Goal: Information Seeking & Learning: Find specific page/section

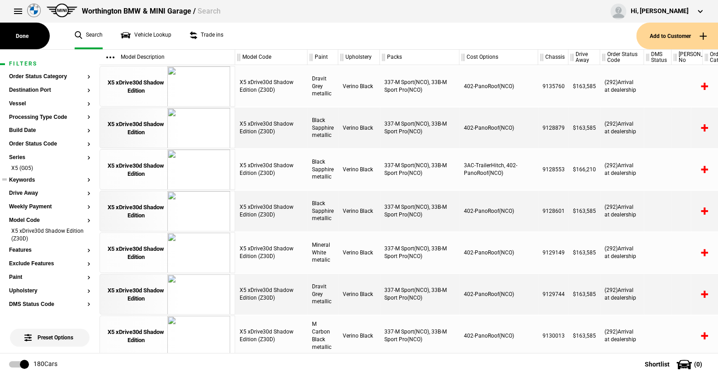
scroll to position [45, 0]
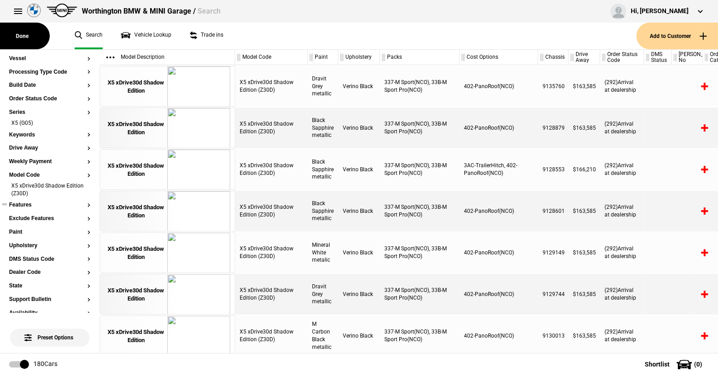
click at [82, 190] on li "X5 xDrive30d Shadow Edition (Z30D)" at bounding box center [49, 190] width 81 height 17
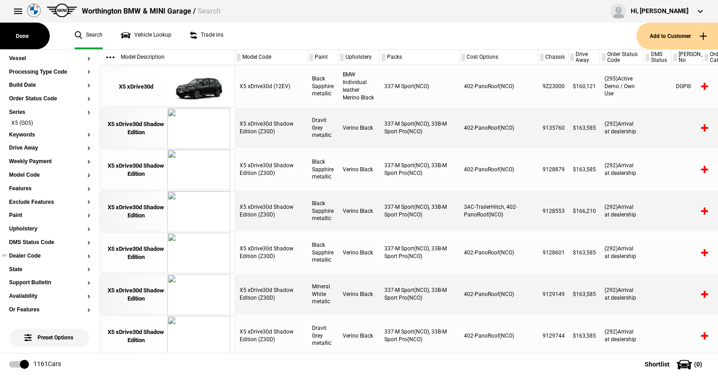
scroll to position [136, 0]
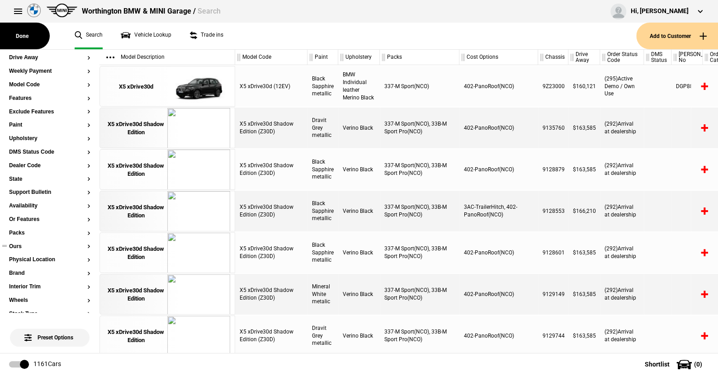
click at [20, 245] on button "Ours" at bounding box center [49, 247] width 81 height 6
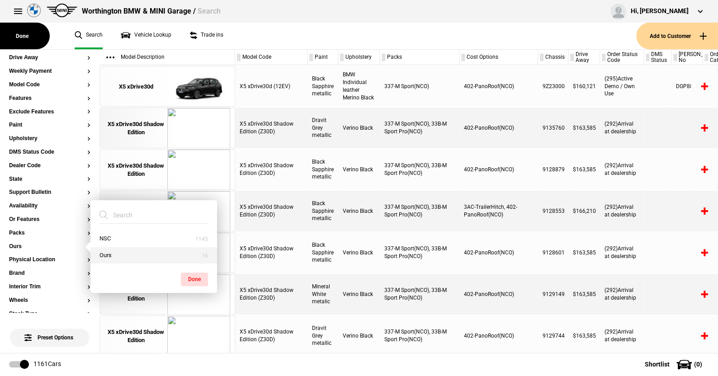
click at [112, 251] on button "Ours" at bounding box center [153, 255] width 127 height 17
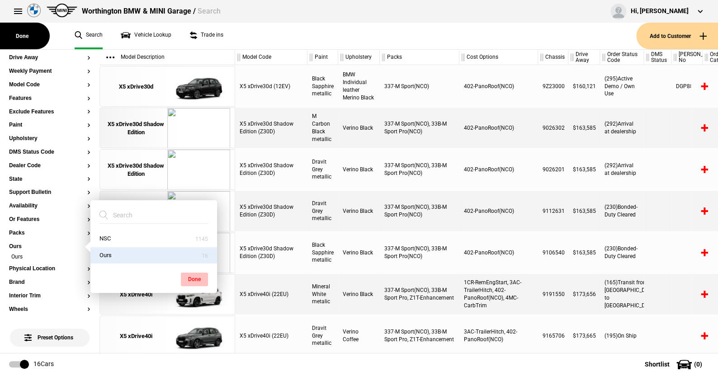
click at [194, 273] on button "Done" at bounding box center [194, 280] width 27 height 14
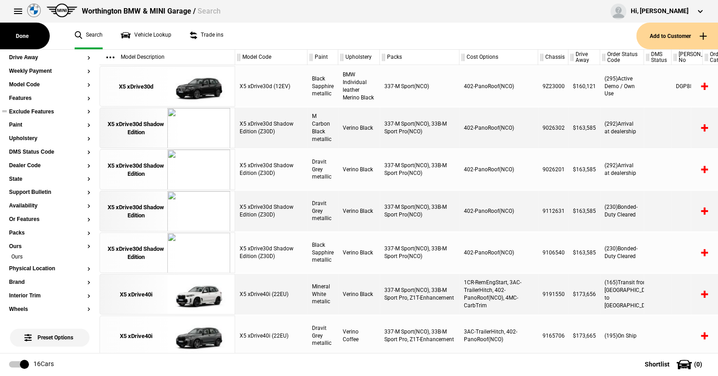
scroll to position [0, 0]
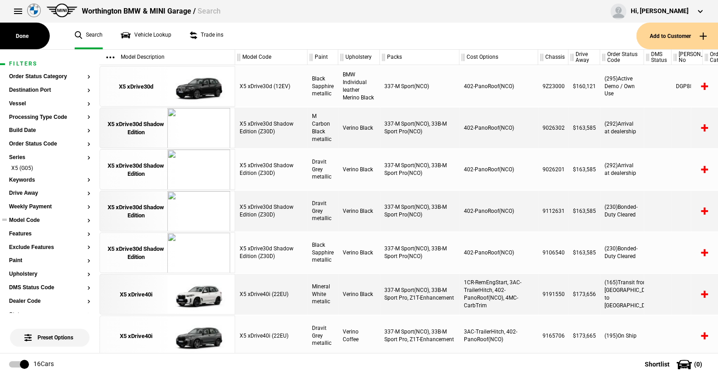
click at [25, 222] on button "Model Code" at bounding box center [49, 221] width 81 height 6
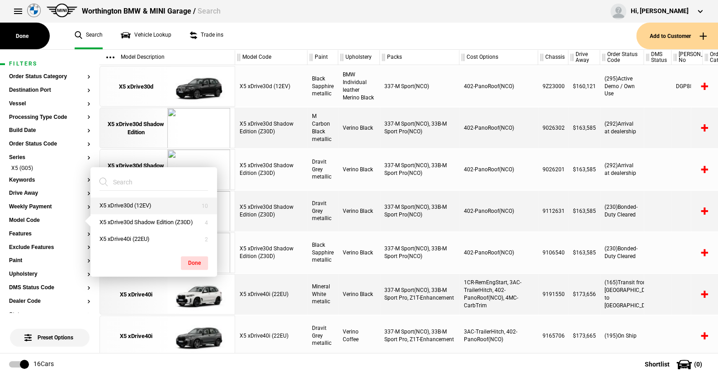
click at [120, 204] on button "X5 xDrive30d (12EV)" at bounding box center [153, 206] width 127 height 17
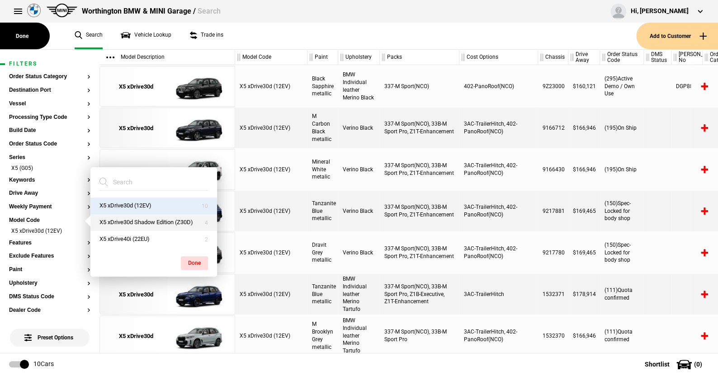
click at [121, 220] on button "X5 xDrive30d Shadow Edition (Z30D)" at bounding box center [153, 222] width 127 height 17
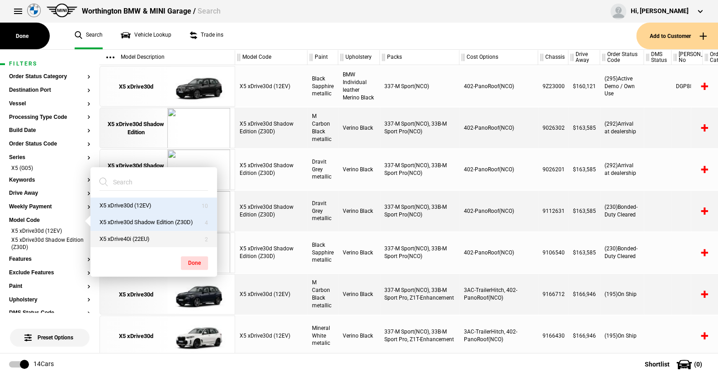
click at [119, 237] on button "X5 xDrive40i (22EU)" at bounding box center [153, 239] width 127 height 17
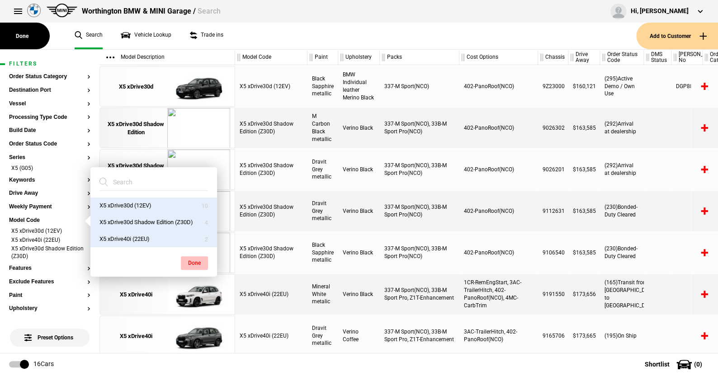
click at [195, 259] on button "Done" at bounding box center [194, 263] width 27 height 14
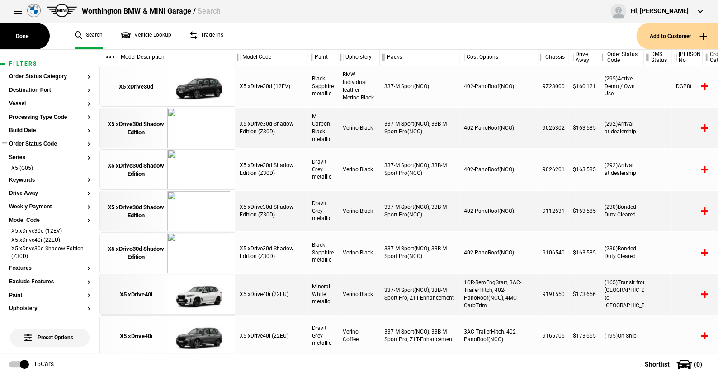
click at [42, 144] on button "Order Status Code" at bounding box center [49, 144] width 81 height 6
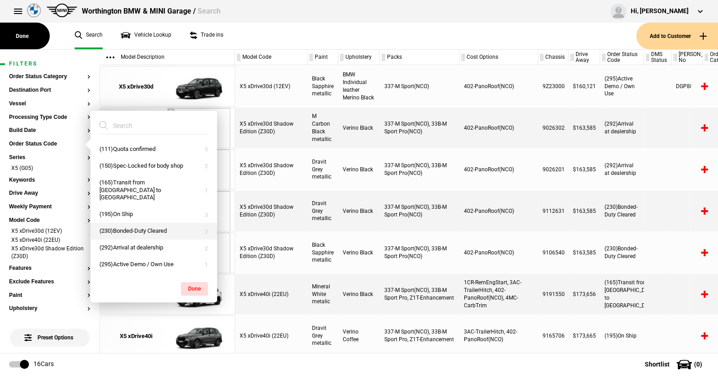
click at [133, 224] on button "(230)Bonded-Duty Cleared" at bounding box center [153, 231] width 127 height 17
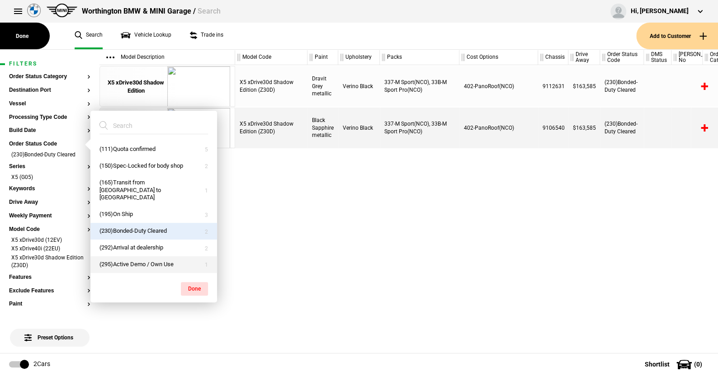
click at [131, 256] on button "(295)Active Demo / Own Use" at bounding box center [153, 264] width 127 height 17
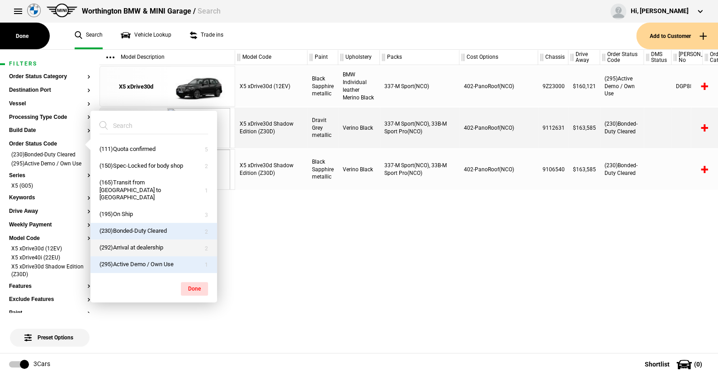
click at [130, 240] on button "(292)Arrival at dealership" at bounding box center [153, 248] width 127 height 17
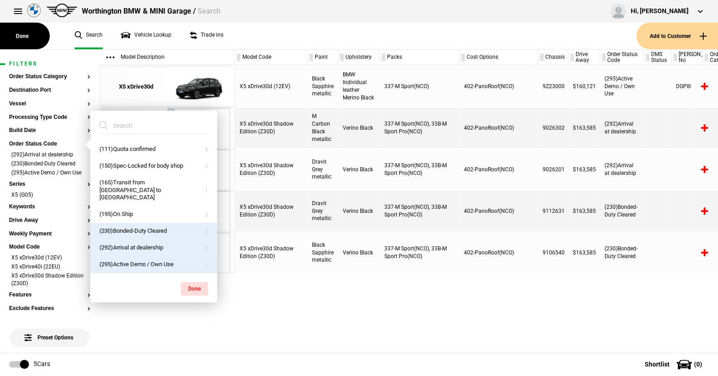
click at [256, 36] on ul "Search Vehicle Lookup Trade ins" at bounding box center [351, 36] width 571 height 27
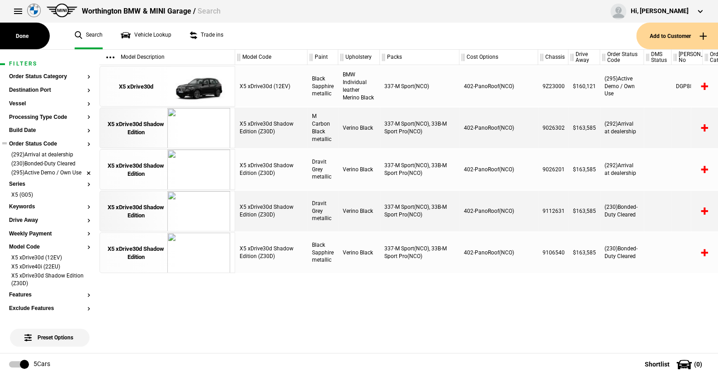
click at [80, 176] on li "(295)Active Demo / Own Use" at bounding box center [49, 173] width 81 height 9
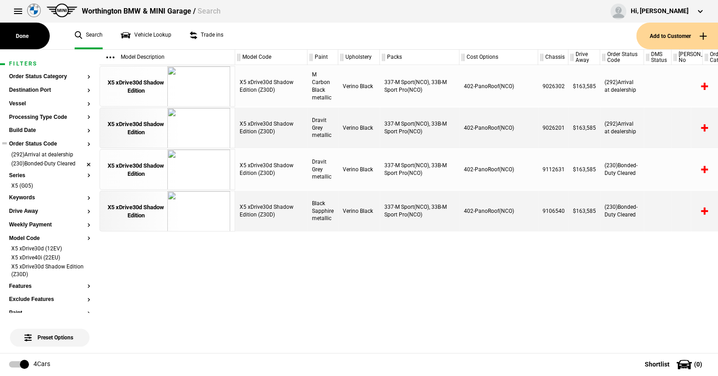
click at [81, 162] on li "(230)Bonded-Duty Cleared" at bounding box center [49, 164] width 81 height 9
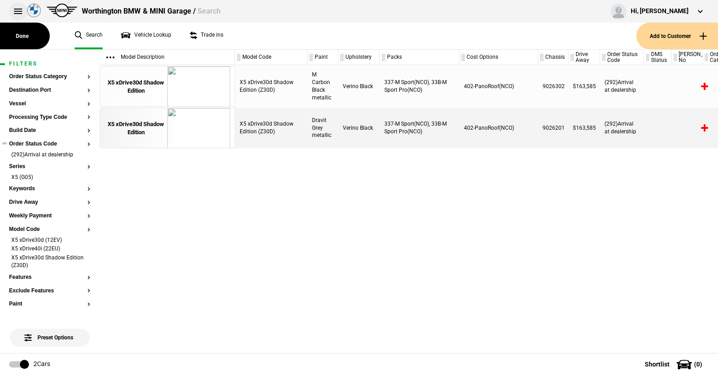
click at [16, 10] on button at bounding box center [18, 11] width 18 height 18
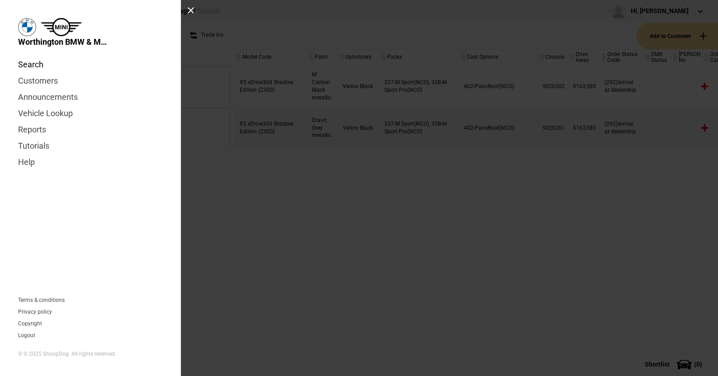
click at [34, 65] on link "Search" at bounding box center [90, 65] width 145 height 16
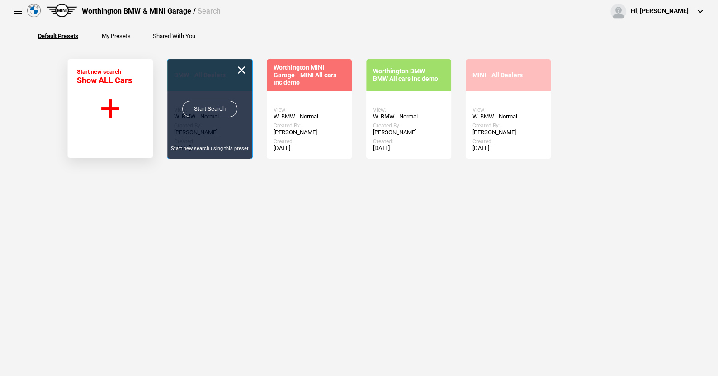
click at [208, 104] on link "Start Search" at bounding box center [209, 109] width 55 height 16
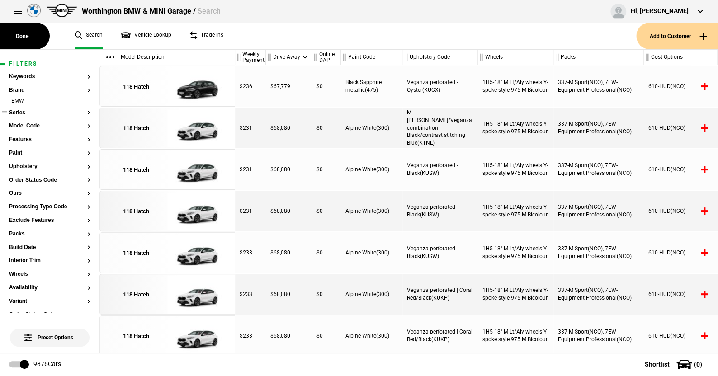
click at [23, 112] on button "Series" at bounding box center [49, 113] width 81 height 6
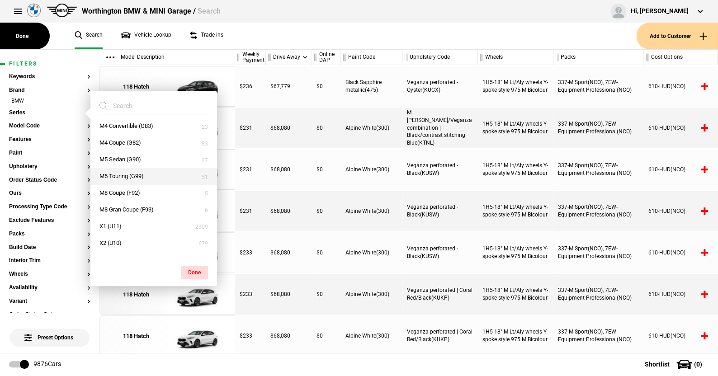
scroll to position [271, 0]
click at [119, 157] on button "M4 Coupe (G82)" at bounding box center [153, 158] width 127 height 17
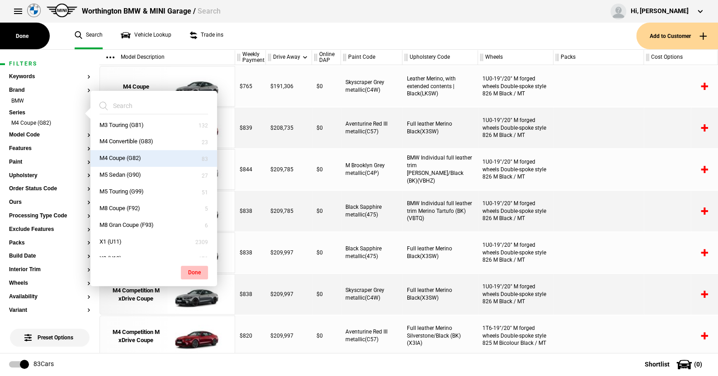
click at [196, 271] on button "Done" at bounding box center [194, 273] width 27 height 14
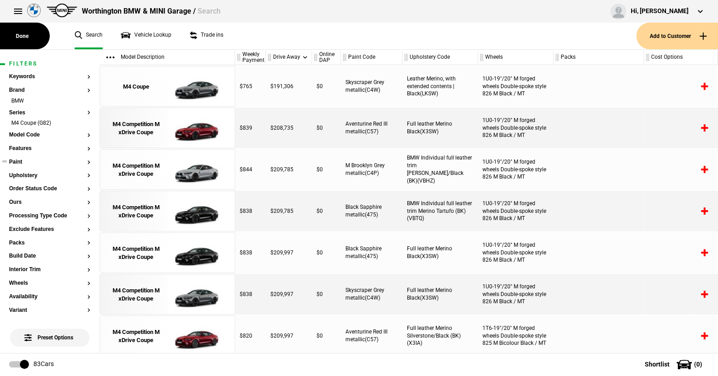
click at [21, 161] on button "Paint" at bounding box center [49, 162] width 81 height 6
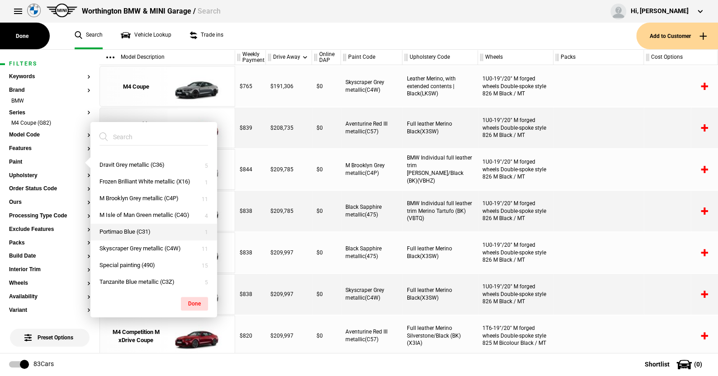
scroll to position [56, 0]
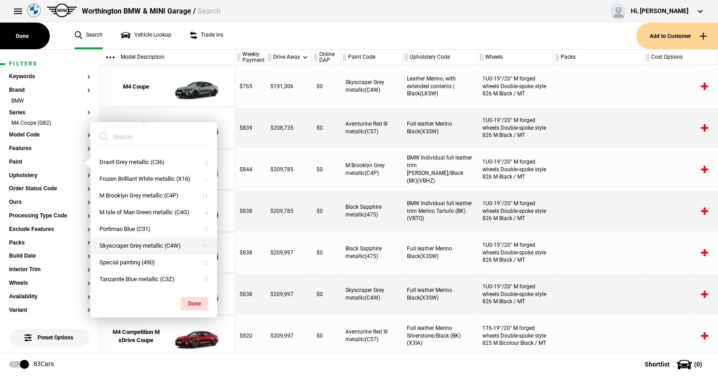
click at [119, 242] on button "Skyscraper Grey metallic (C4W)" at bounding box center [153, 246] width 127 height 17
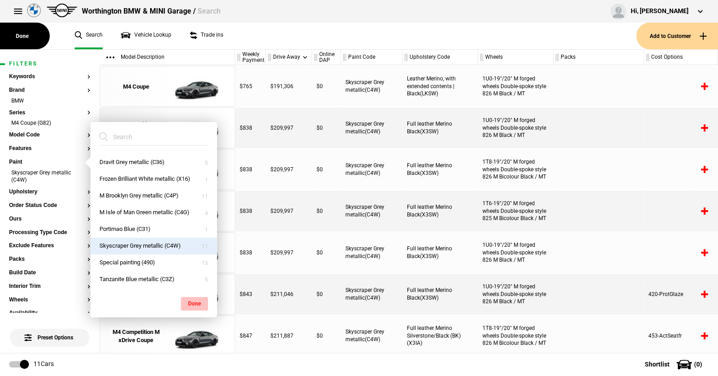
click at [194, 301] on button "Done" at bounding box center [194, 304] width 27 height 14
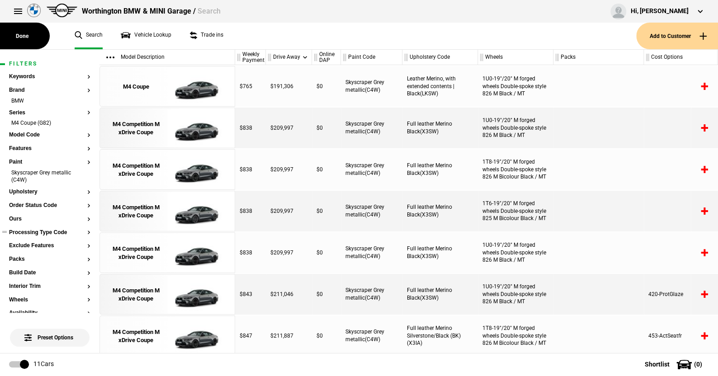
click at [54, 233] on button "Processing Type Code" at bounding box center [49, 233] width 81 height 6
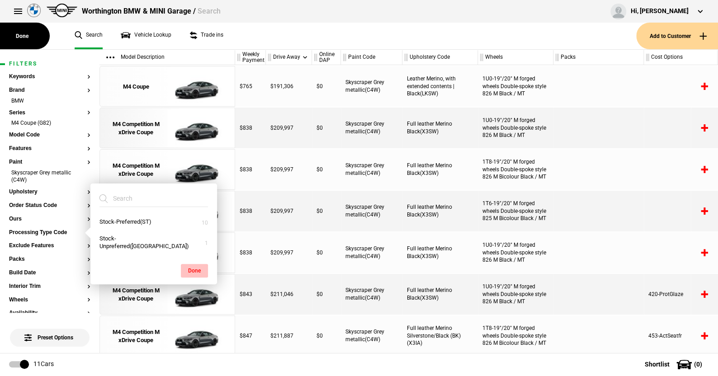
drag, startPoint x: 117, startPoint y: 246, endPoint x: 187, endPoint y: 270, distance: 74.0
click at [137, 249] on button "Stock-Unpreferred(US)" at bounding box center [153, 243] width 127 height 24
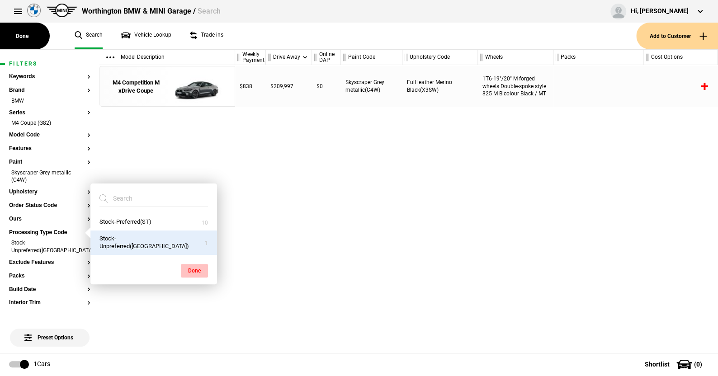
click at [193, 268] on button "Done" at bounding box center [194, 271] width 27 height 14
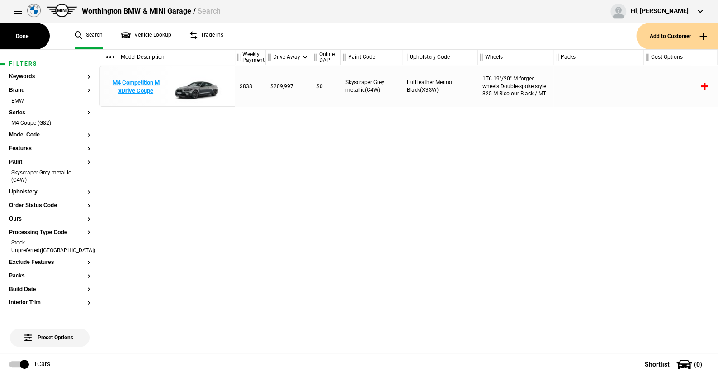
click at [200, 86] on img at bounding box center [198, 86] width 63 height 41
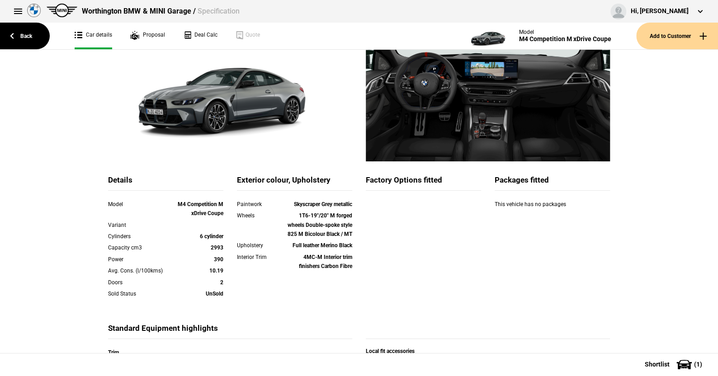
scroll to position [90, 0]
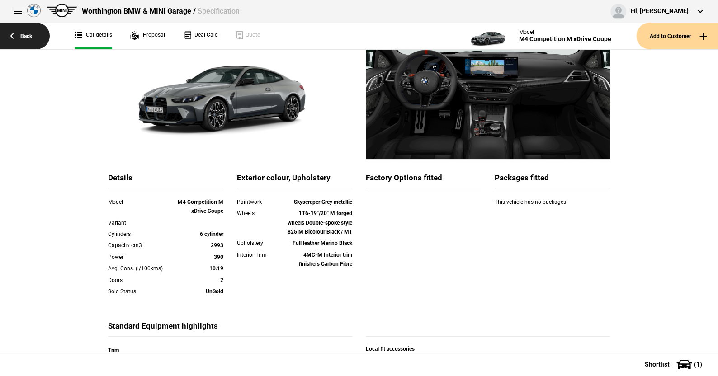
click at [28, 34] on link "Back" at bounding box center [25, 36] width 50 height 27
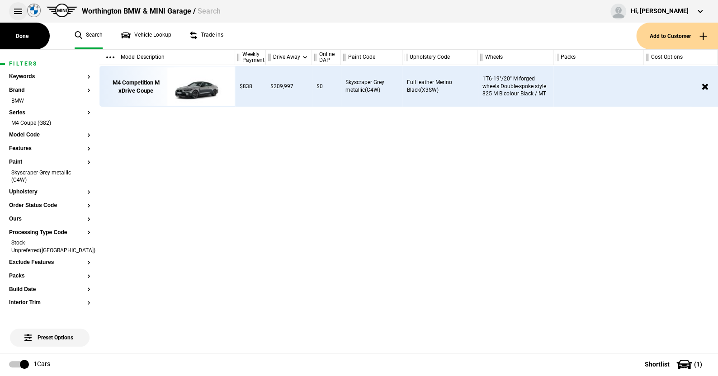
click at [17, 8] on button at bounding box center [18, 11] width 18 height 18
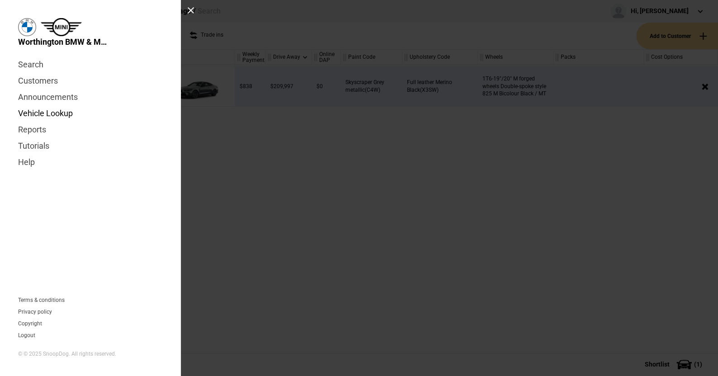
click at [54, 111] on link "Vehicle Lookup" at bounding box center [90, 113] width 145 height 16
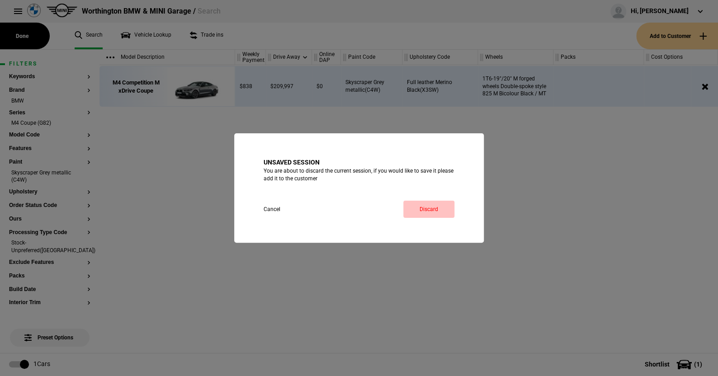
click at [432, 206] on link "Discard" at bounding box center [428, 209] width 51 height 17
click at [432, 205] on link "Discard" at bounding box center [428, 209] width 51 height 17
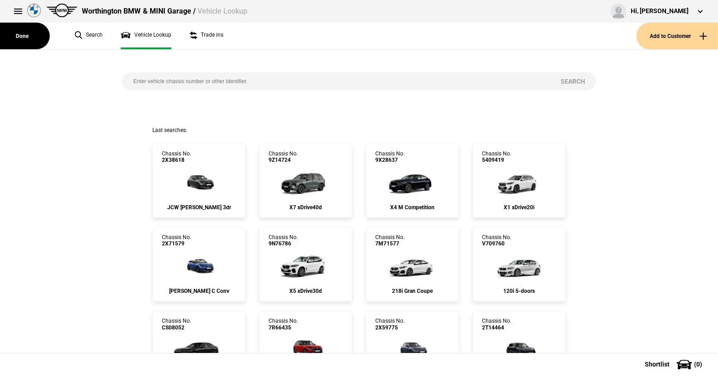
click at [131, 79] on input "search" at bounding box center [335, 81] width 427 height 18
paste input "1521672"
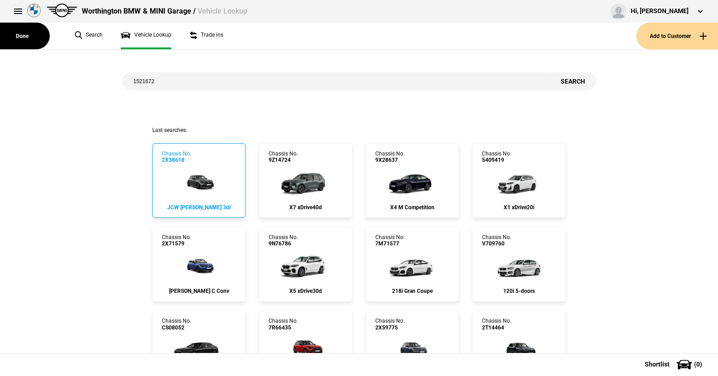
type input "1521672"
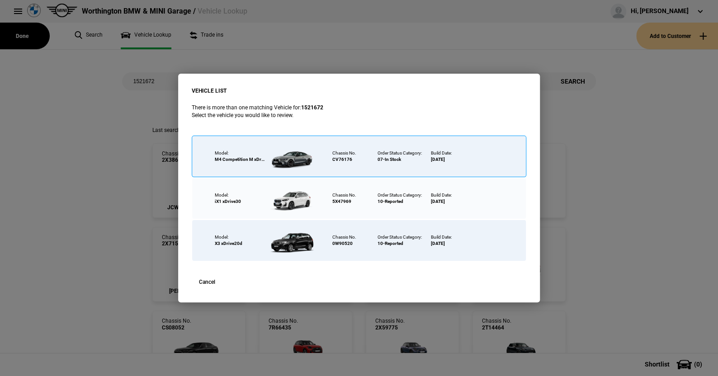
click at [299, 155] on div at bounding box center [294, 157] width 59 height 32
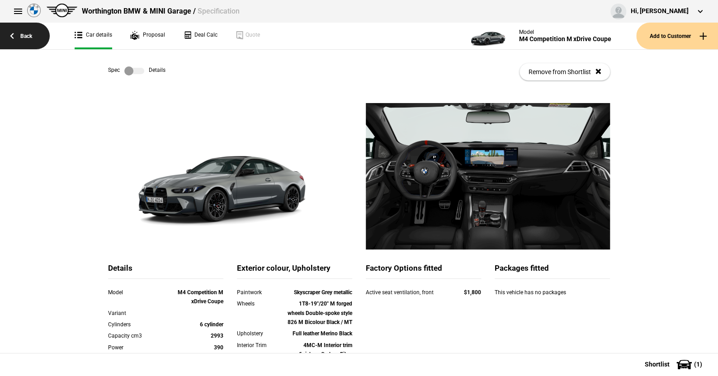
click at [25, 34] on link "Back" at bounding box center [25, 36] width 50 height 27
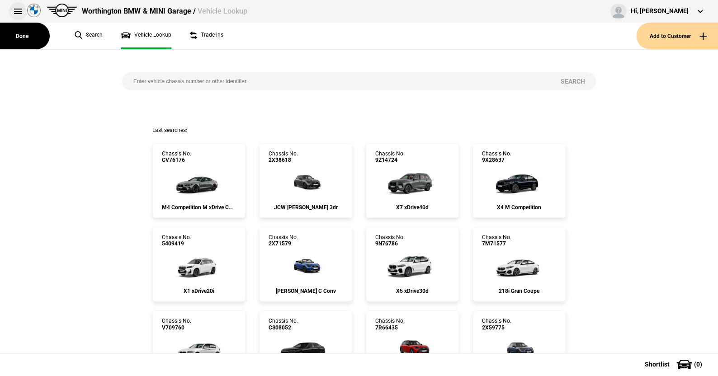
click at [17, 10] on button at bounding box center [18, 11] width 18 height 18
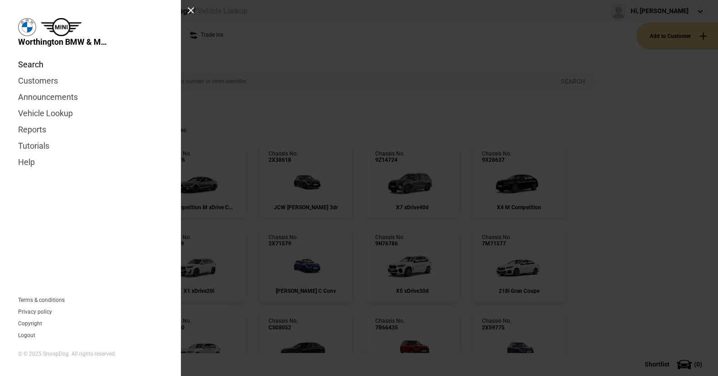
click at [28, 63] on link "Search" at bounding box center [90, 65] width 145 height 16
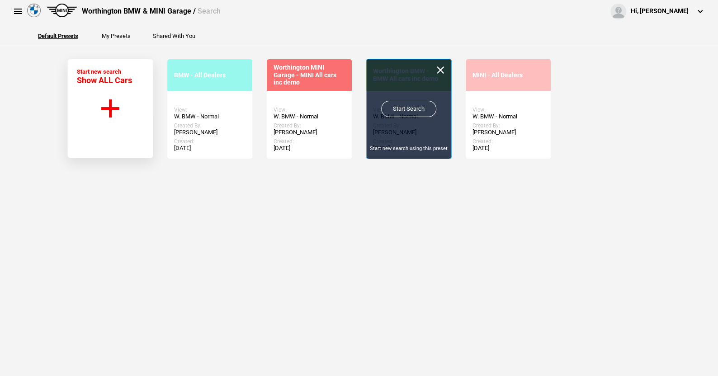
click at [403, 104] on link "Start Search" at bounding box center [408, 109] width 55 height 16
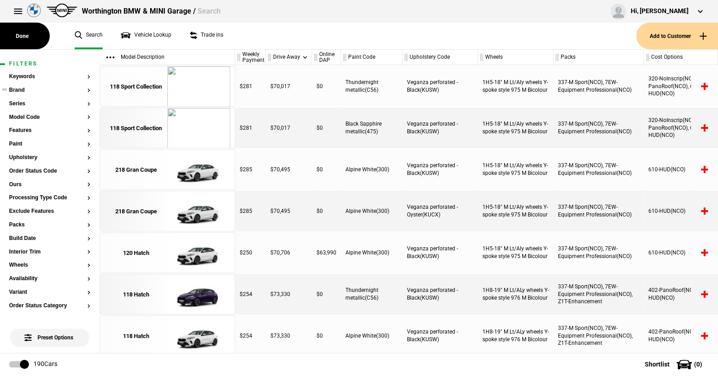
click at [20, 87] on button "Brand" at bounding box center [49, 90] width 81 height 6
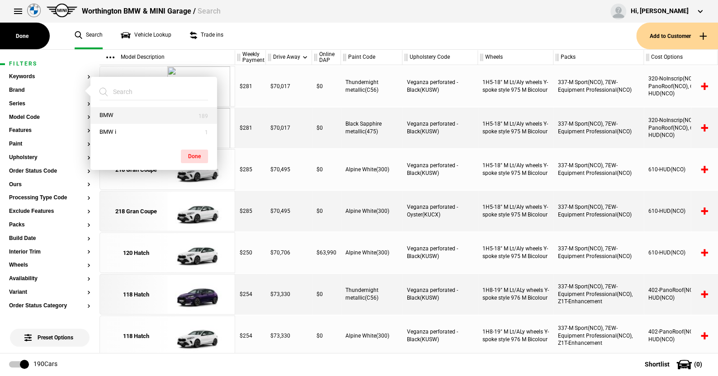
click at [115, 112] on button "BMW" at bounding box center [153, 115] width 127 height 17
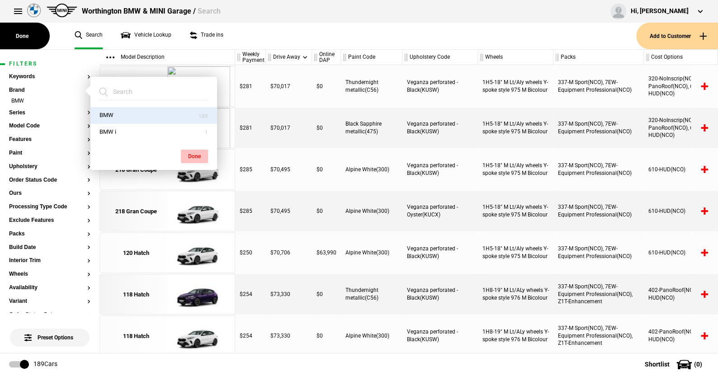
drag, startPoint x: 198, startPoint y: 154, endPoint x: 190, endPoint y: 152, distance: 8.3
click at [198, 154] on button "Done" at bounding box center [194, 157] width 27 height 14
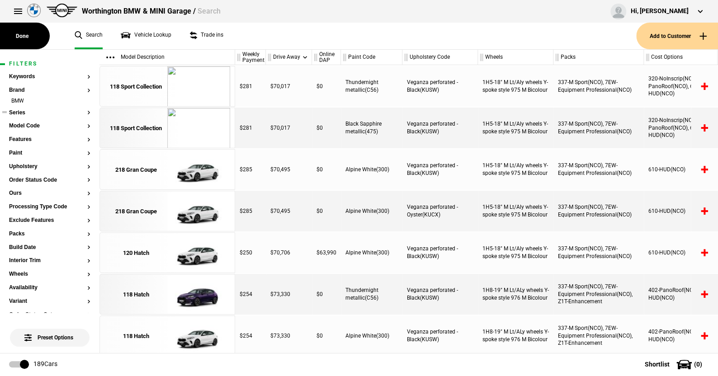
click at [22, 110] on button "Series" at bounding box center [49, 113] width 81 height 6
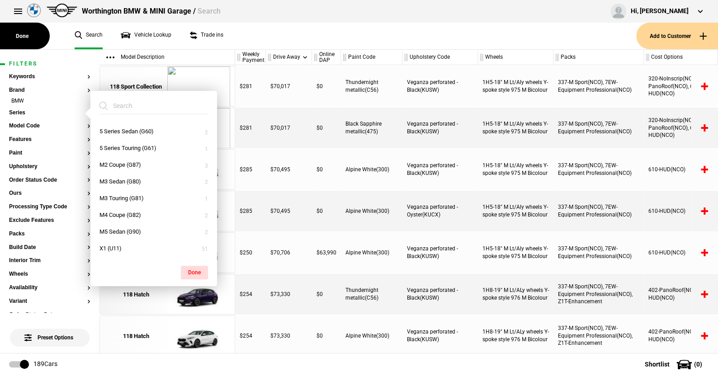
scroll to position [129, 0]
click at [119, 216] on button "M4 Coupe (G82)" at bounding box center [153, 217] width 127 height 17
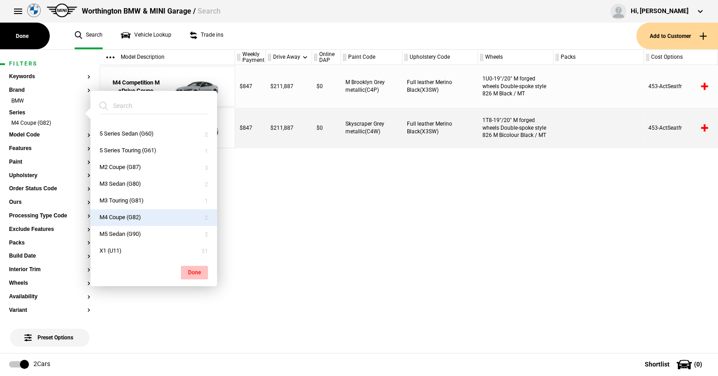
click at [195, 269] on button "Done" at bounding box center [194, 273] width 27 height 14
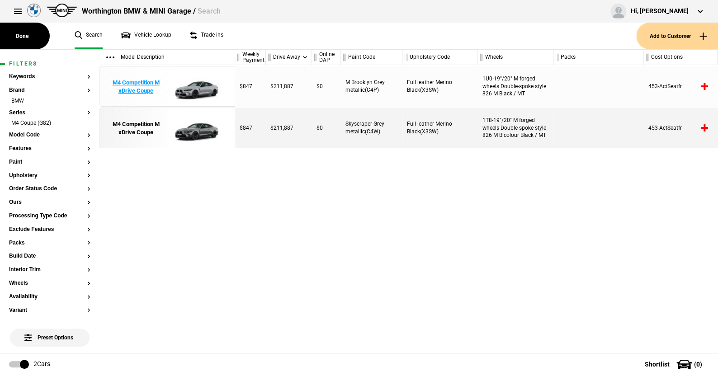
click at [197, 85] on img at bounding box center [198, 86] width 63 height 41
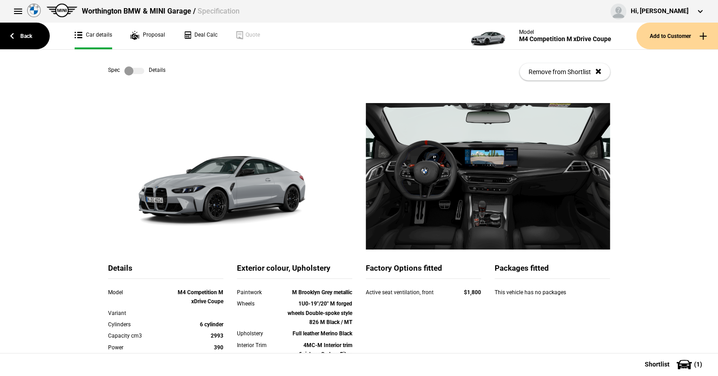
click at [140, 70] on label at bounding box center [134, 70] width 20 height 9
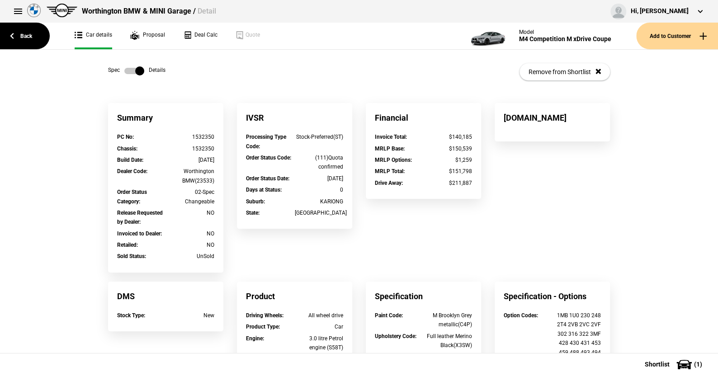
click at [124, 71] on label at bounding box center [134, 70] width 20 height 9
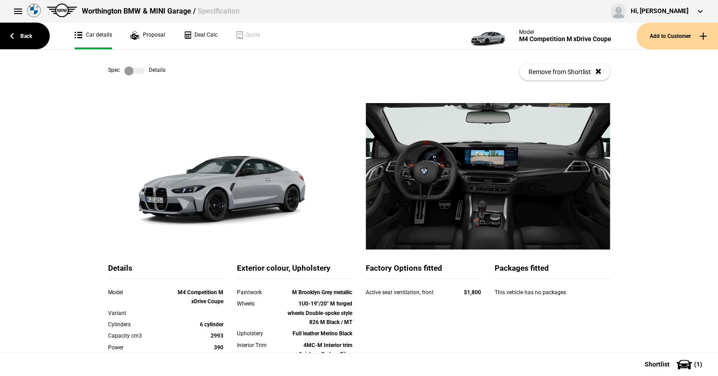
click at [140, 70] on label at bounding box center [134, 70] width 20 height 9
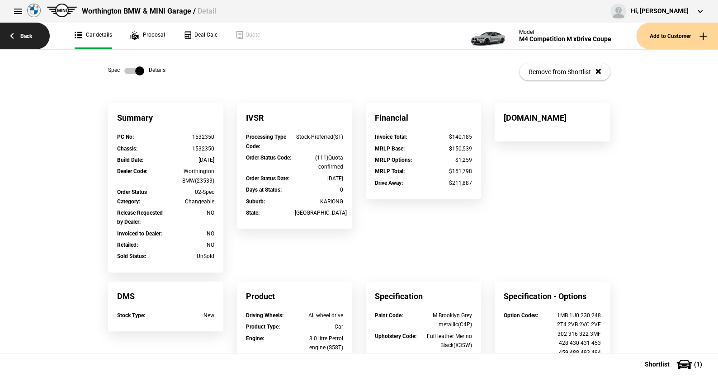
click at [27, 35] on link "Back" at bounding box center [25, 36] width 50 height 27
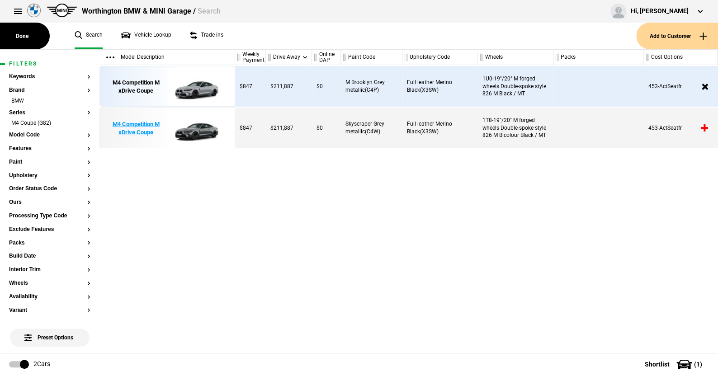
click at [196, 128] on img at bounding box center [198, 128] width 63 height 41
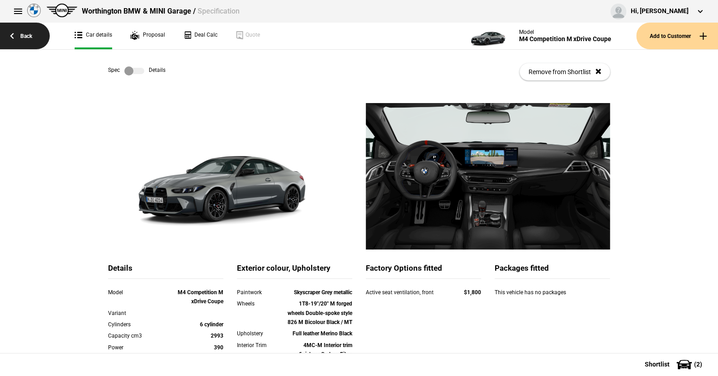
click at [24, 34] on link "Back" at bounding box center [25, 36] width 50 height 27
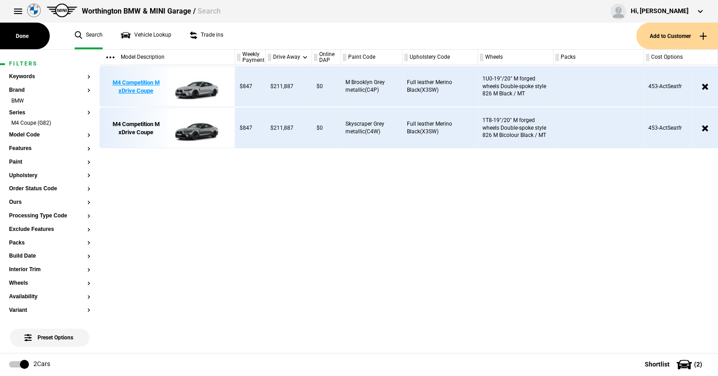
click at [204, 90] on img at bounding box center [198, 86] width 63 height 41
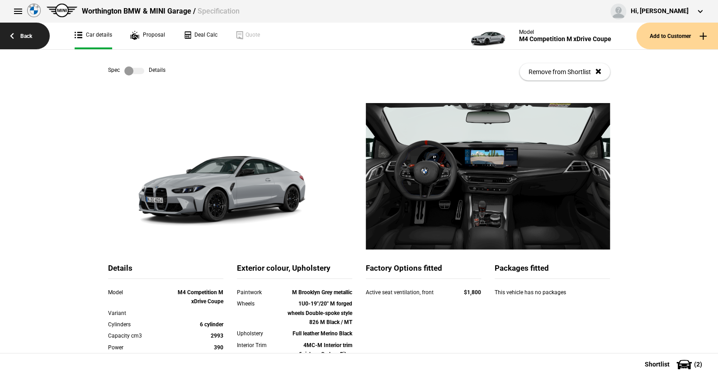
click at [28, 33] on link "Back" at bounding box center [25, 36] width 50 height 27
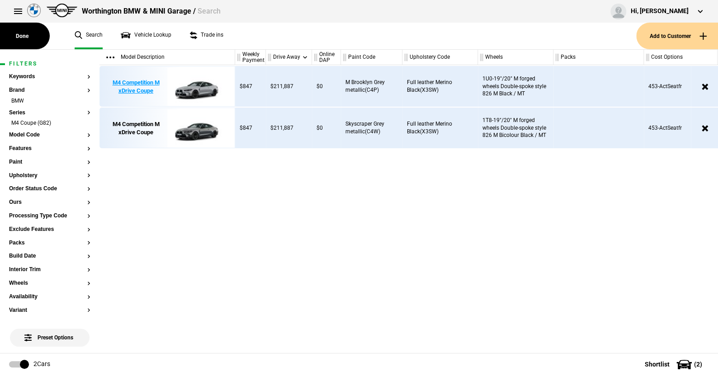
click at [204, 85] on img at bounding box center [198, 86] width 63 height 41
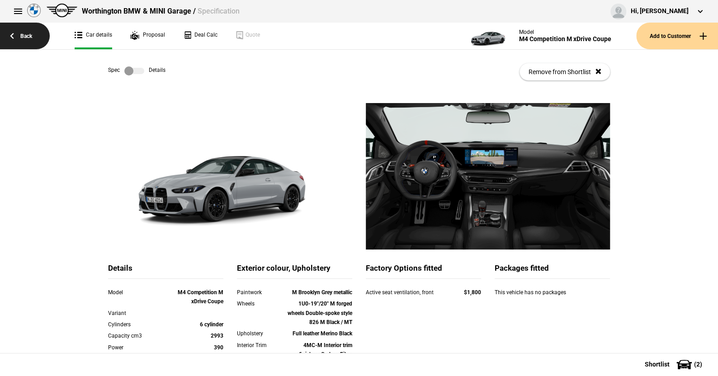
click at [23, 32] on link "Back" at bounding box center [25, 36] width 50 height 27
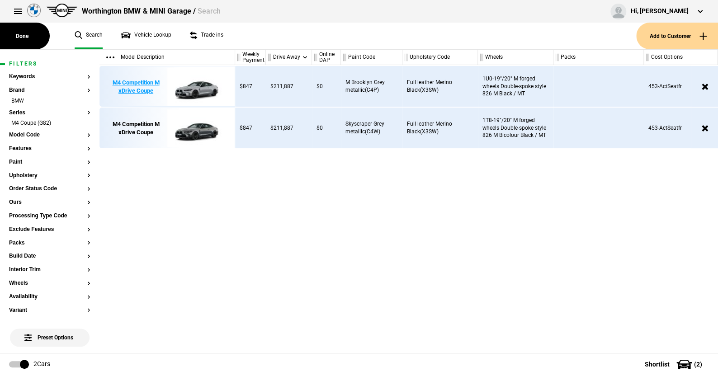
click at [206, 91] on img at bounding box center [198, 86] width 63 height 41
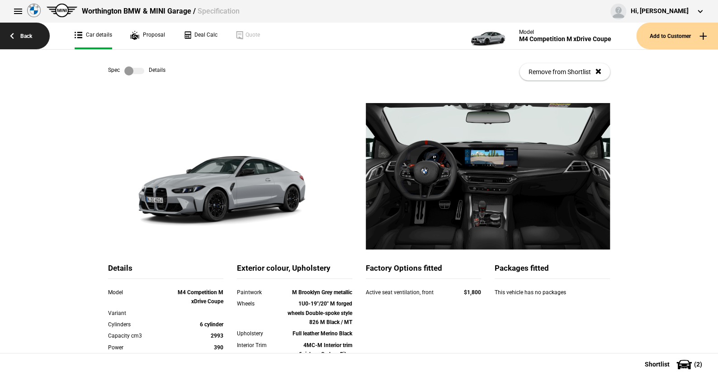
click at [26, 33] on link "Back" at bounding box center [25, 36] width 50 height 27
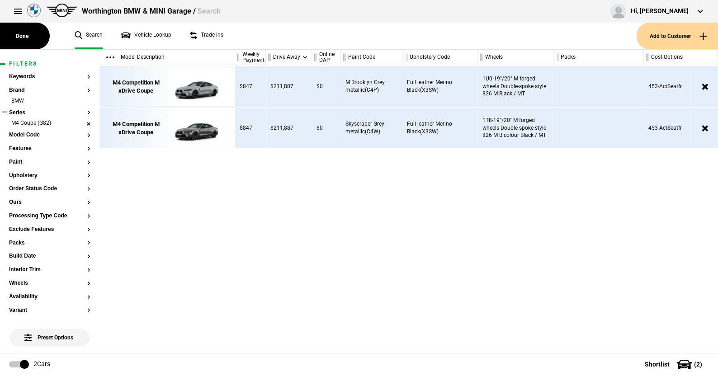
click at [81, 121] on li "M4 Coupe (G82)" at bounding box center [49, 123] width 81 height 9
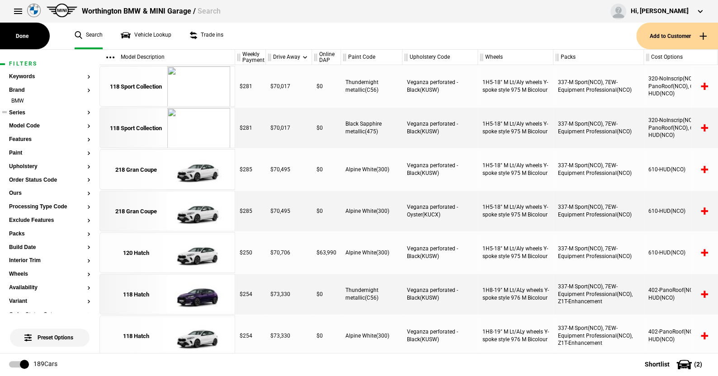
click at [19, 111] on button "Series" at bounding box center [49, 113] width 81 height 6
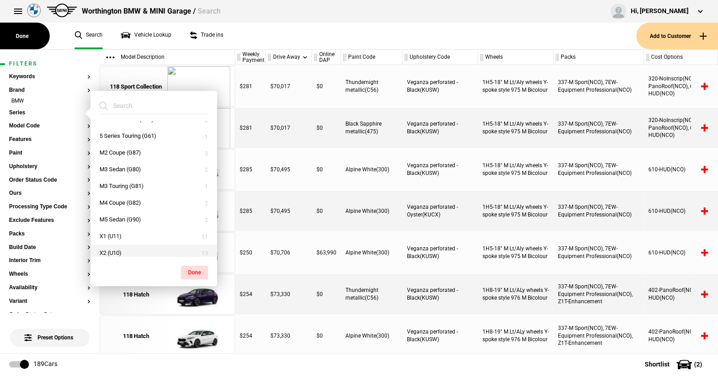
scroll to position [136, 0]
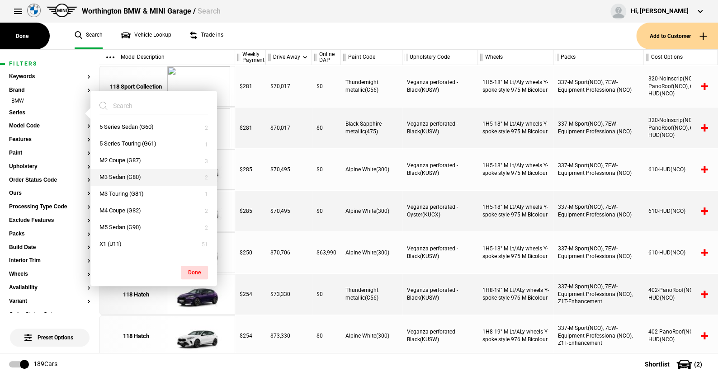
click at [119, 173] on button "M3 Sedan (G80)" at bounding box center [153, 177] width 127 height 17
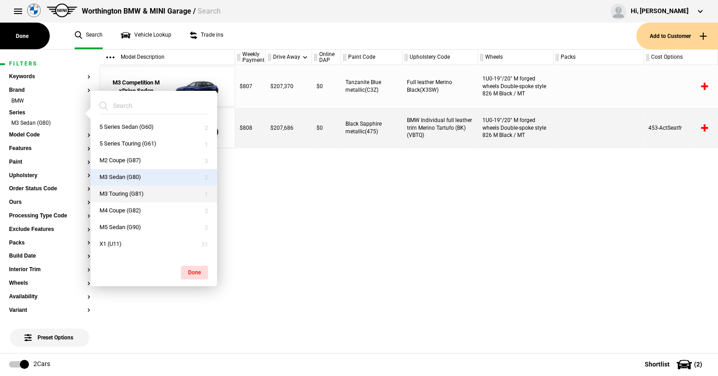
click at [116, 189] on button "M3 Touring (G81)" at bounding box center [153, 194] width 127 height 17
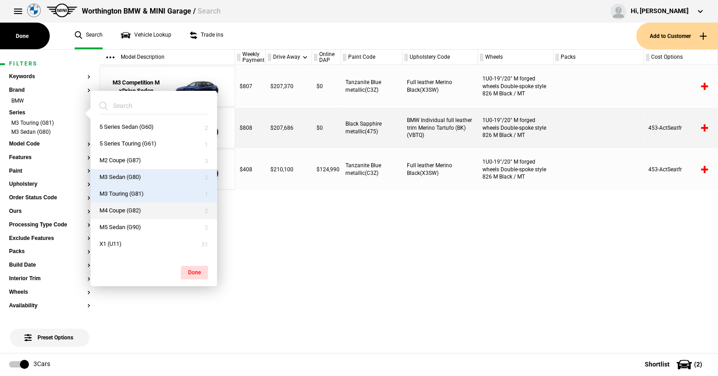
click at [117, 208] on button "M4 Coupe (G82)" at bounding box center [153, 211] width 127 height 17
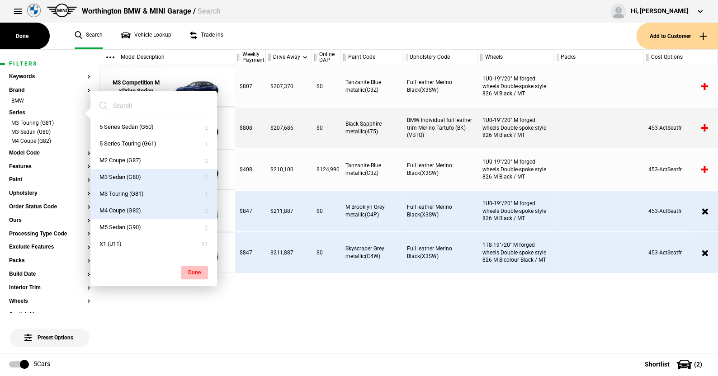
click at [189, 269] on button "Done" at bounding box center [194, 273] width 27 height 14
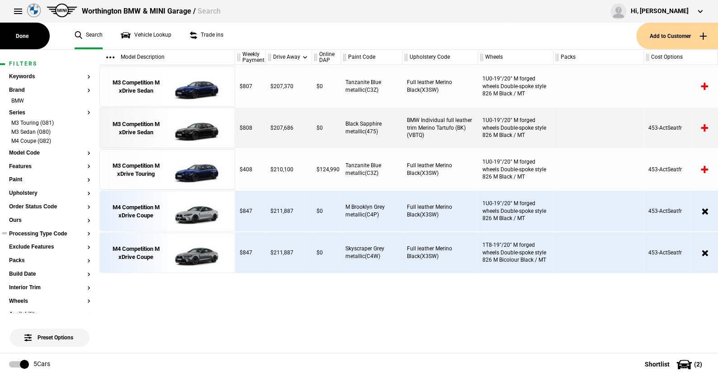
click at [38, 235] on button "Processing Type Code" at bounding box center [49, 234] width 81 height 6
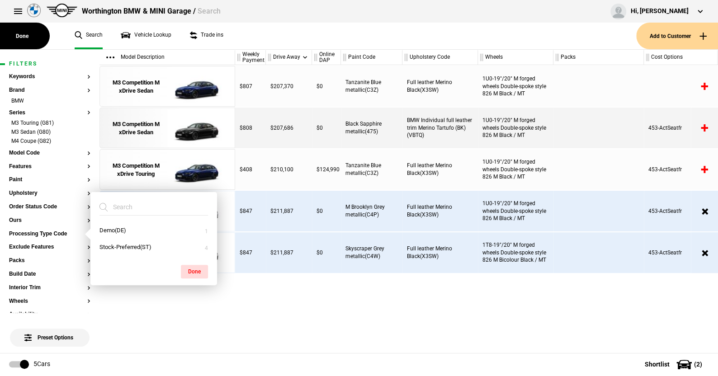
click at [251, 38] on ul "Search Vehicle Lookup Trade ins" at bounding box center [351, 36] width 571 height 27
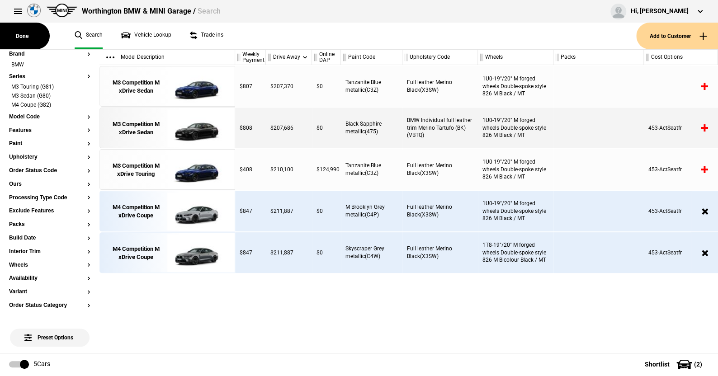
scroll to position [90, 0]
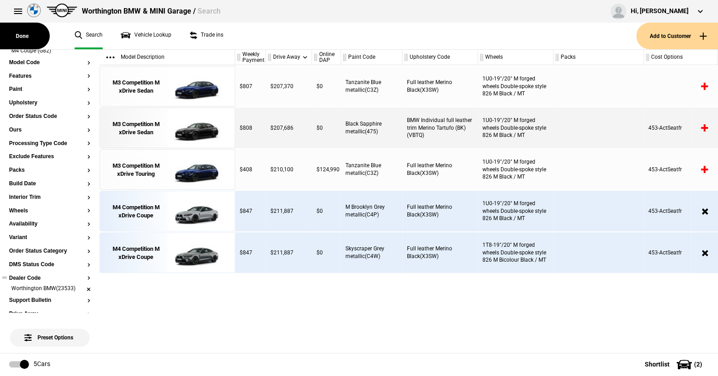
click at [80, 288] on li "Worthington BMW(23533)" at bounding box center [49, 289] width 81 height 9
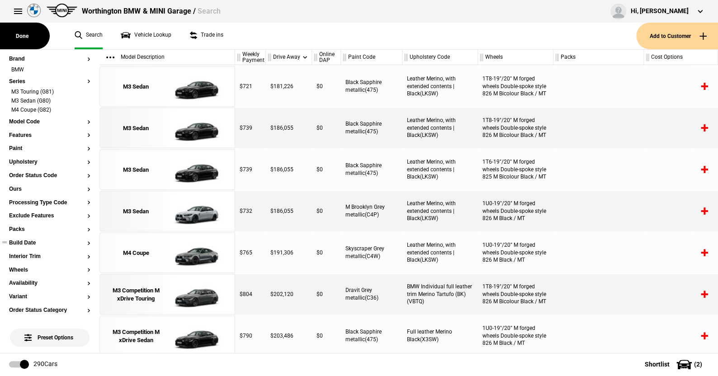
scroll to position [0, 0]
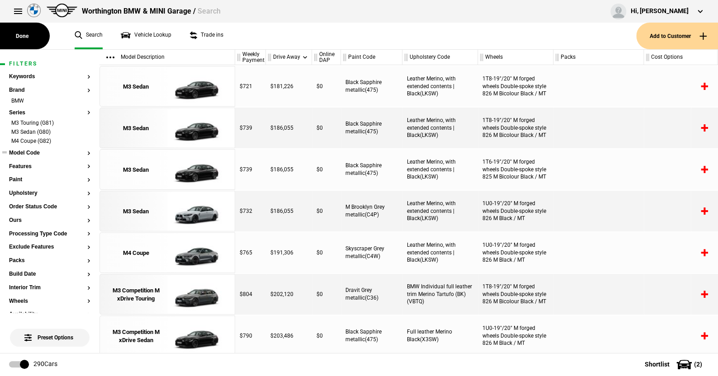
click at [33, 151] on button "Model Code" at bounding box center [49, 153] width 81 height 6
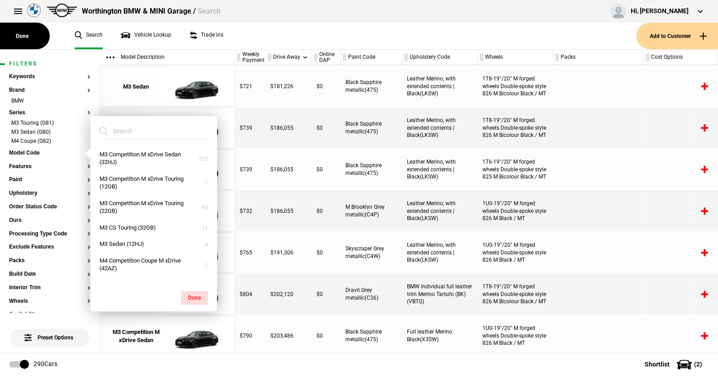
click at [242, 38] on ul "Search Vehicle Lookup Trade ins" at bounding box center [351, 36] width 571 height 27
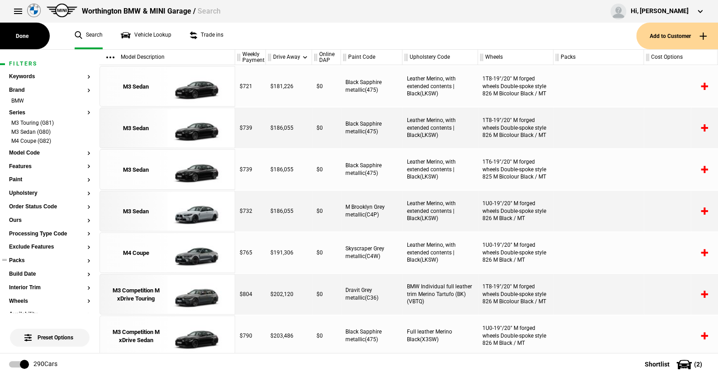
scroll to position [45, 0]
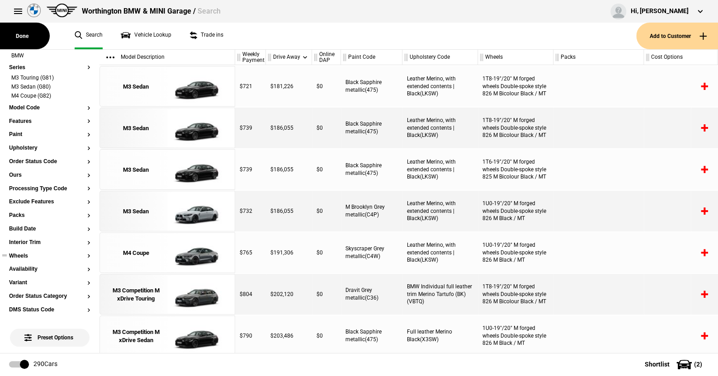
click at [26, 254] on button "Wheels" at bounding box center [49, 256] width 81 height 6
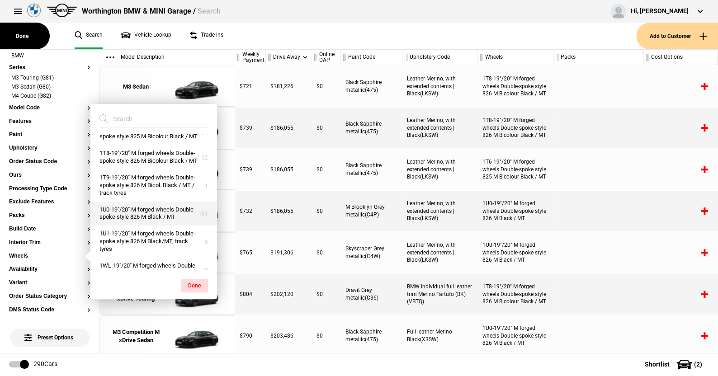
click at [125, 226] on button "1U0-19"/20" M forged wheels Double-spoke style 826 M Black / MT" at bounding box center [153, 214] width 127 height 24
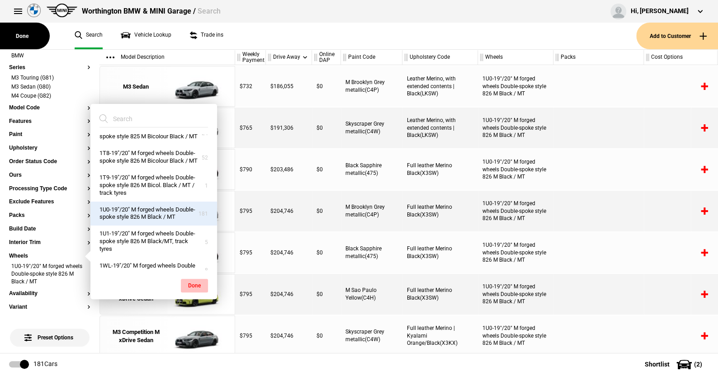
click at [190, 282] on button "Done" at bounding box center [194, 286] width 27 height 14
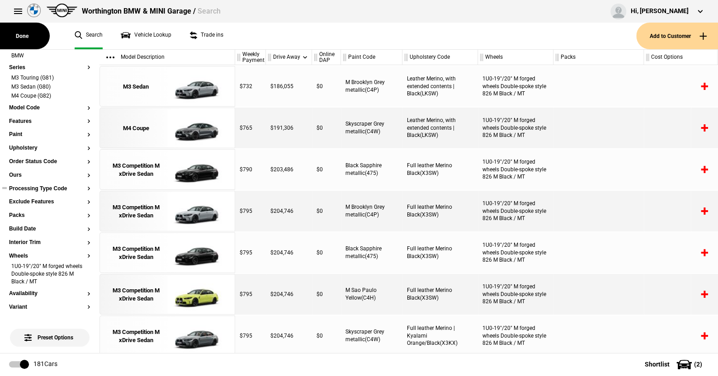
click at [54, 189] on button "Processing Type Code" at bounding box center [49, 189] width 81 height 6
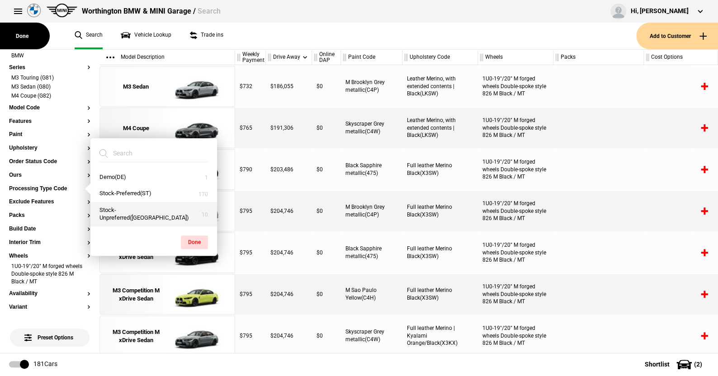
click at [119, 206] on button "Stock-Unpreferred(US)" at bounding box center [153, 214] width 127 height 24
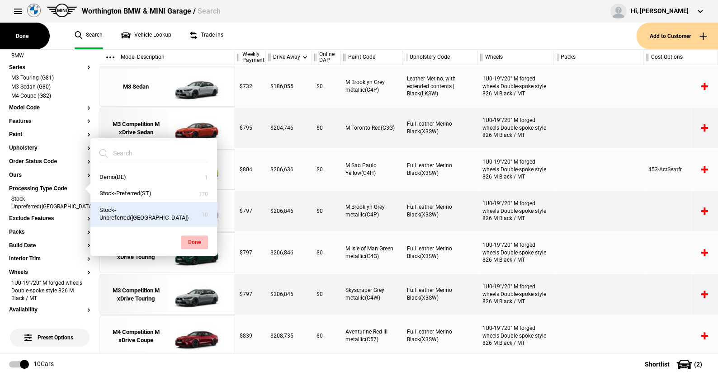
click at [194, 236] on button "Done" at bounding box center [194, 243] width 27 height 14
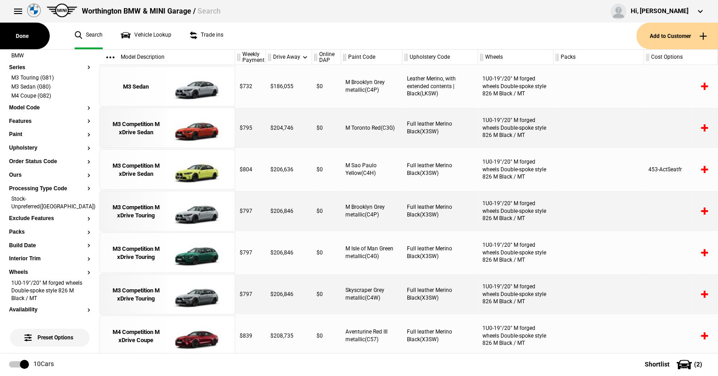
click at [256, 37] on ul "Search Vehicle Lookup Trade ins" at bounding box center [351, 36] width 571 height 27
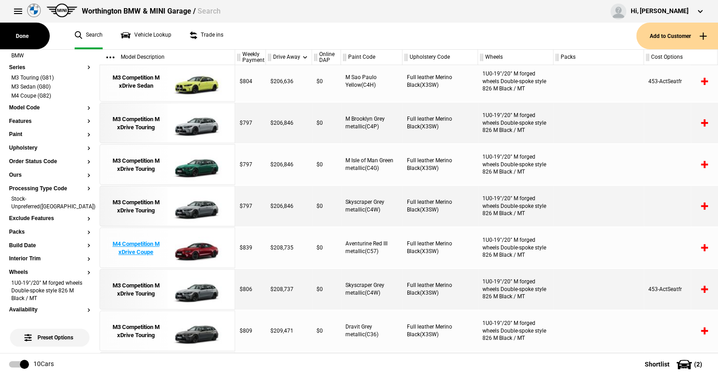
scroll to position [0, 0]
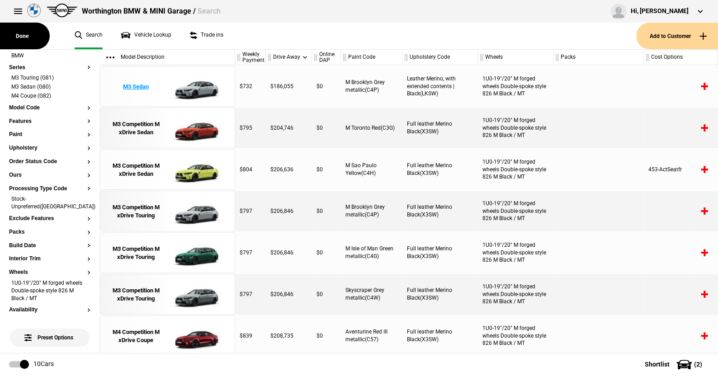
click at [197, 87] on img at bounding box center [198, 86] width 63 height 41
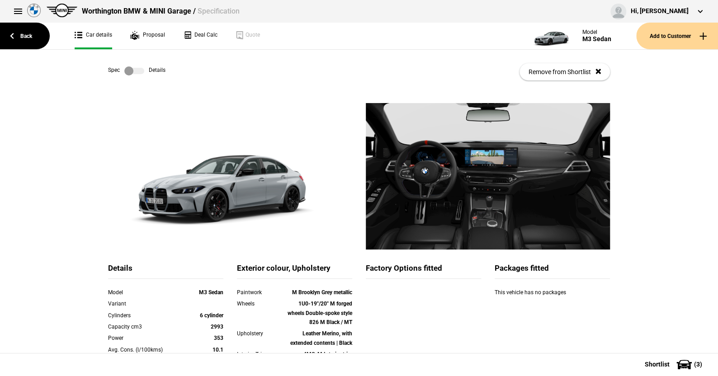
click at [138, 68] on label at bounding box center [134, 70] width 20 height 9
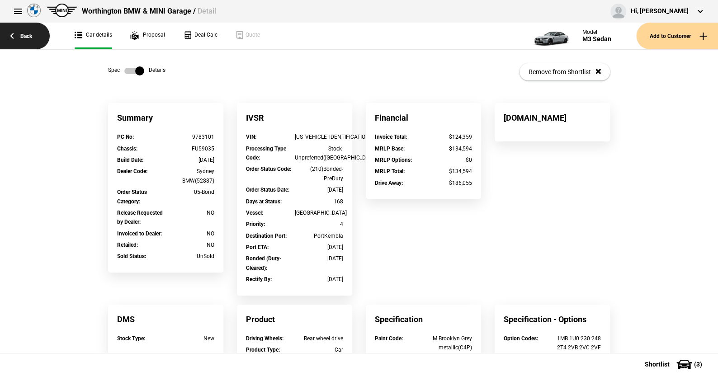
click at [24, 33] on link "Back" at bounding box center [25, 36] width 50 height 27
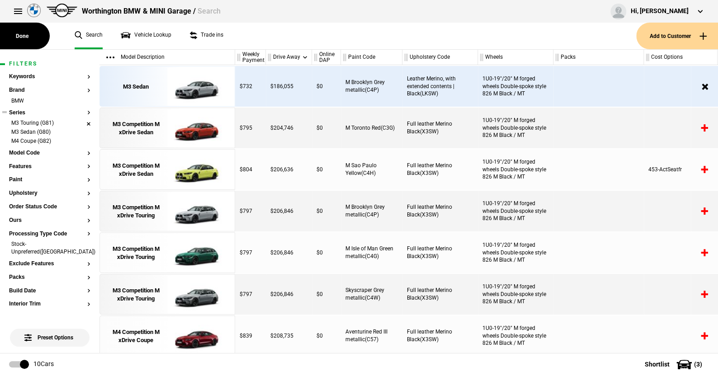
click at [82, 121] on li "M3 Touring (G81)" at bounding box center [49, 123] width 81 height 9
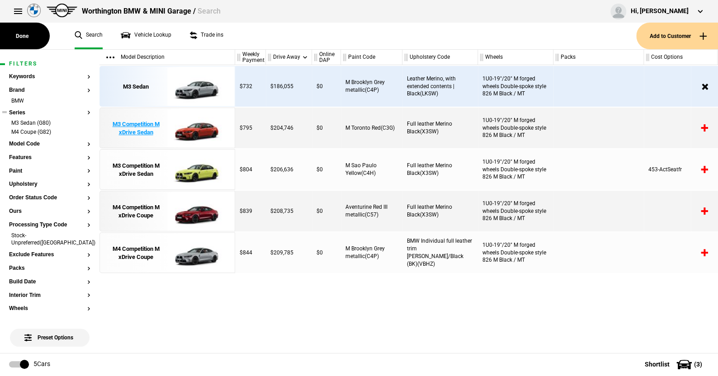
click at [198, 129] on img at bounding box center [198, 128] width 63 height 41
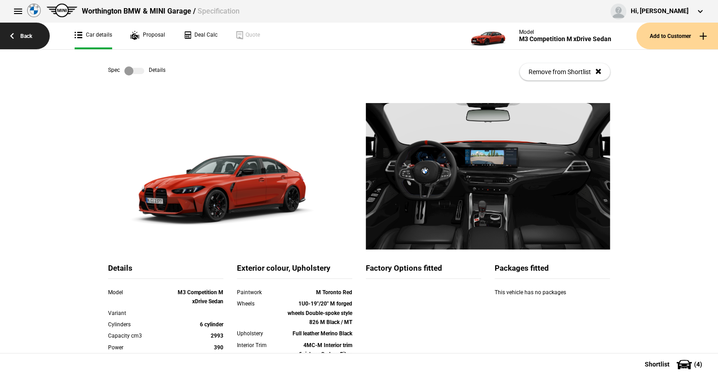
click at [28, 35] on link "Back" at bounding box center [25, 36] width 50 height 27
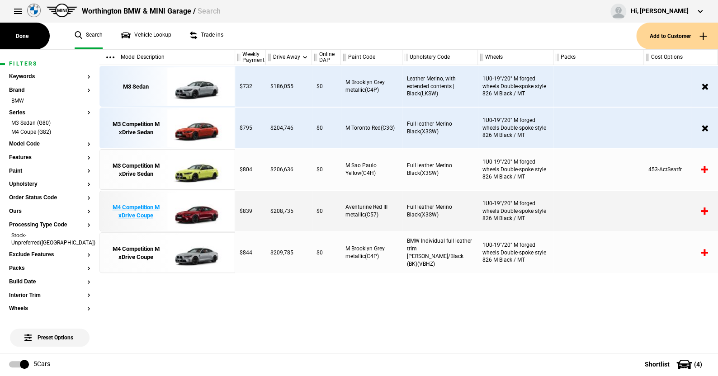
click at [193, 210] on img at bounding box center [198, 211] width 63 height 41
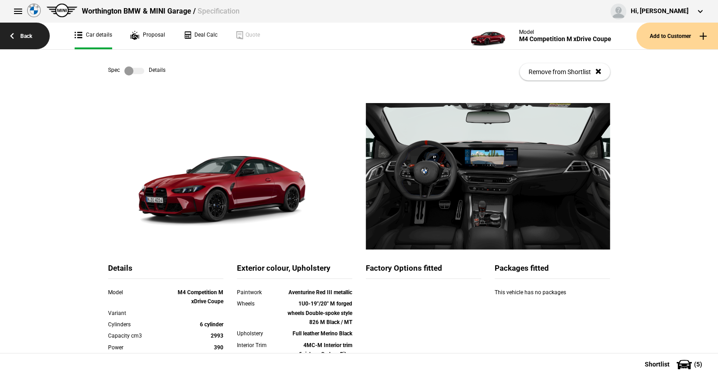
click at [29, 35] on link "Back" at bounding box center [25, 36] width 50 height 27
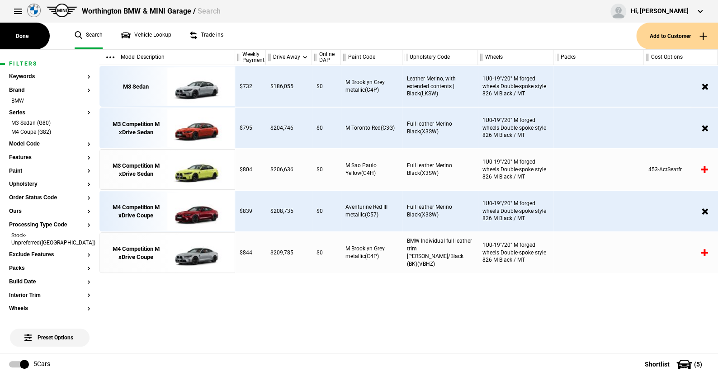
click at [17, 7] on button at bounding box center [18, 11] width 18 height 18
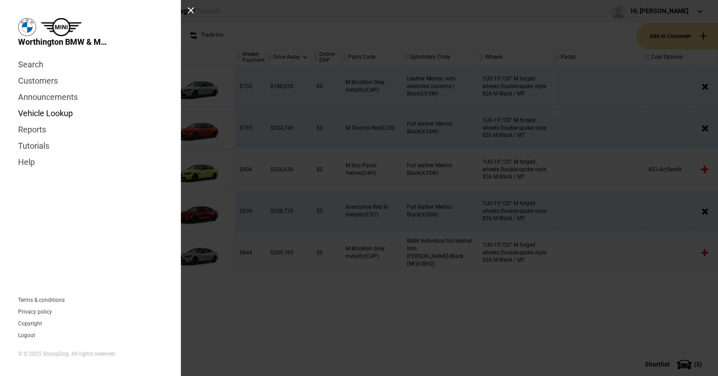
click at [47, 109] on link "Vehicle Lookup" at bounding box center [90, 113] width 145 height 16
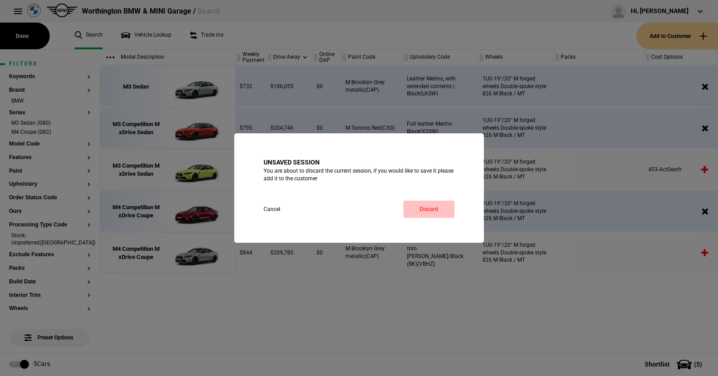
click at [425, 206] on link "Discard" at bounding box center [428, 209] width 51 height 17
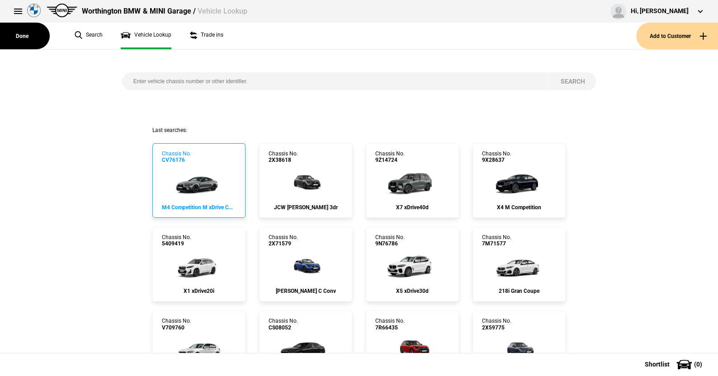
click at [197, 181] on img at bounding box center [199, 182] width 60 height 36
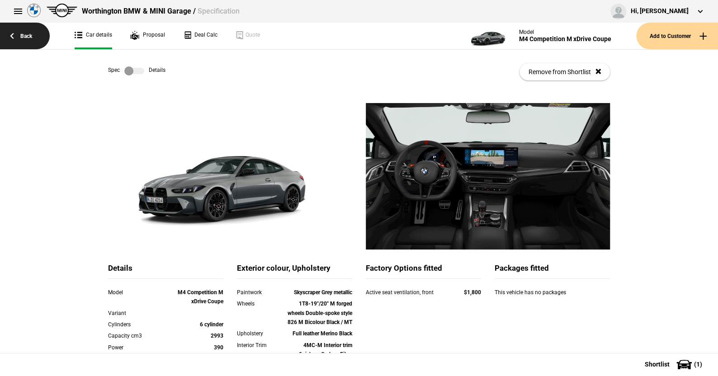
click at [27, 36] on link "Back" at bounding box center [25, 36] width 50 height 27
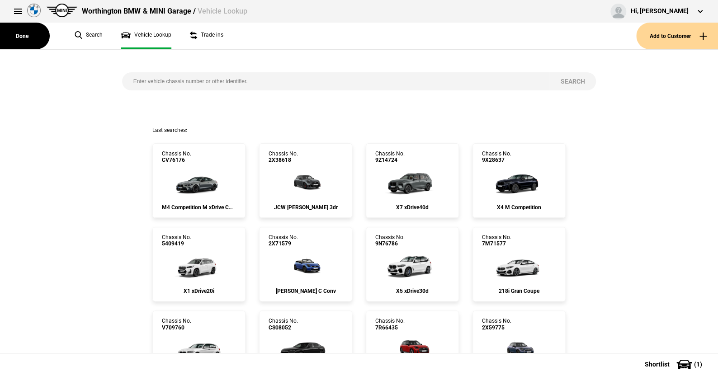
click at [147, 81] on input "search" at bounding box center [335, 81] width 427 height 18
click at [142, 82] on input "search" at bounding box center [335, 81] width 427 height 18
click at [192, 180] on img at bounding box center [199, 182] width 60 height 36
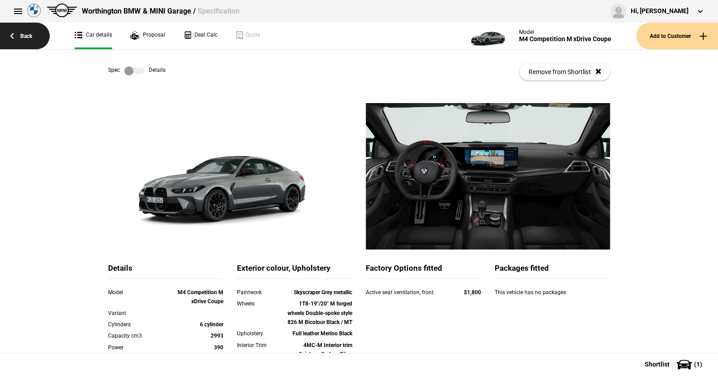
click at [29, 34] on link "Back" at bounding box center [25, 36] width 50 height 27
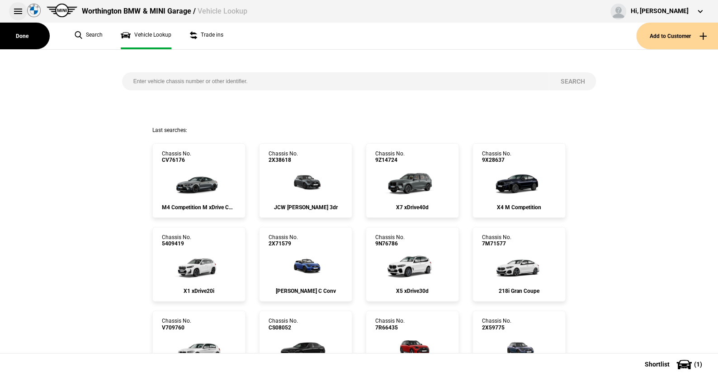
click at [15, 6] on button at bounding box center [18, 11] width 18 height 18
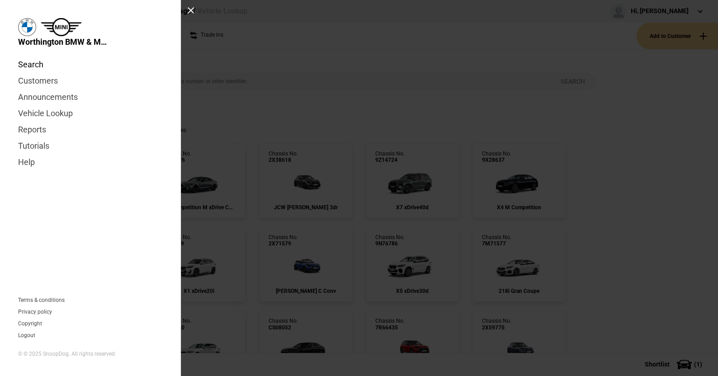
click at [30, 64] on link "Search" at bounding box center [90, 65] width 145 height 16
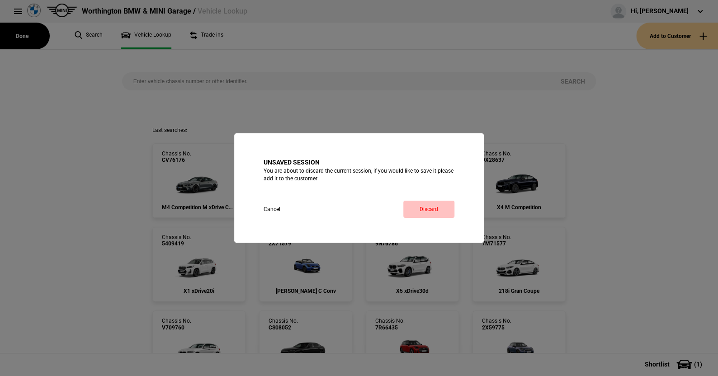
click at [428, 206] on link "Discard" at bounding box center [428, 209] width 51 height 17
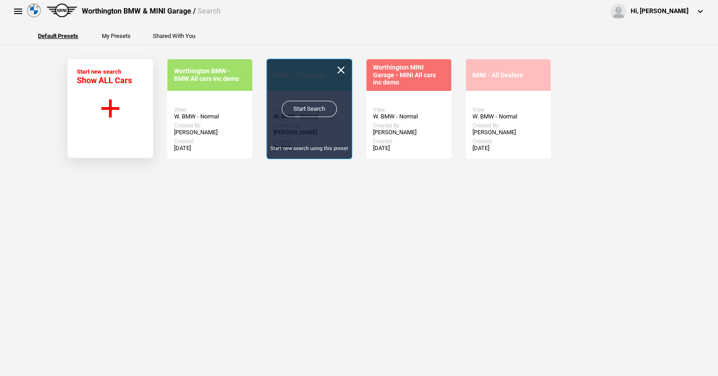
click at [311, 107] on link "Start Search" at bounding box center [309, 109] width 55 height 16
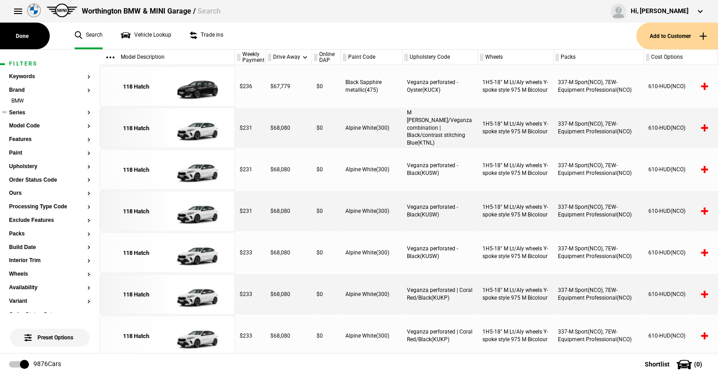
click at [15, 110] on button "Series" at bounding box center [49, 113] width 81 height 6
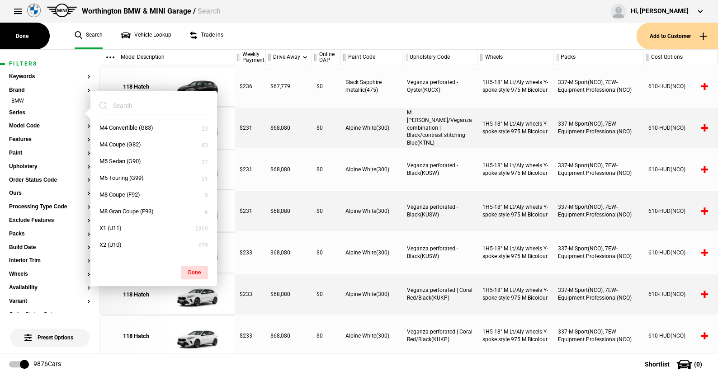
scroll to position [284, 0]
click at [125, 142] on button "M4 Coupe (G82)" at bounding box center [153, 146] width 127 height 17
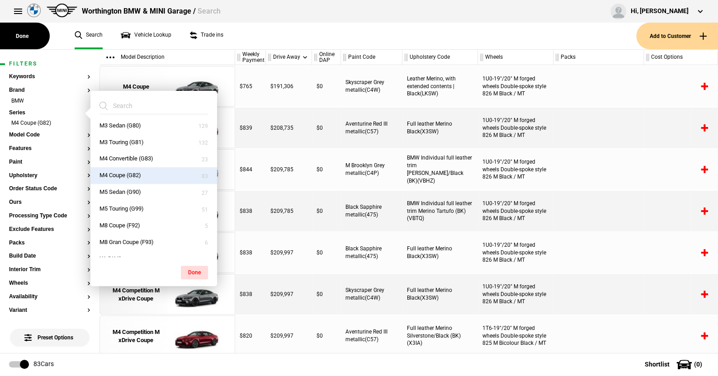
scroll to position [239, 0]
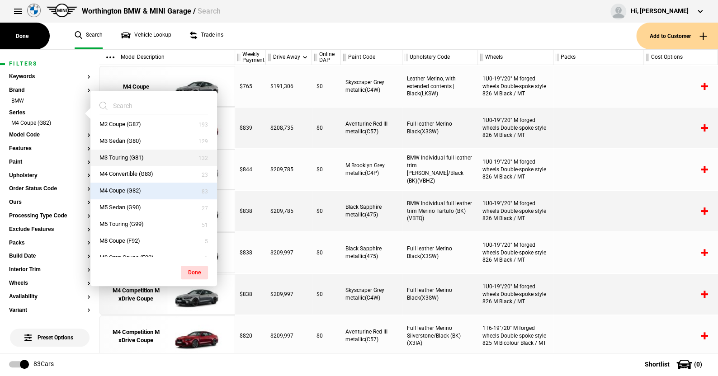
click at [120, 154] on button "M3 Touring (G81)" at bounding box center [153, 158] width 127 height 17
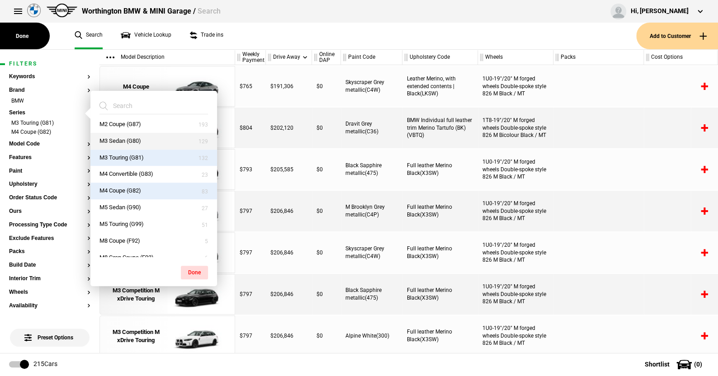
click at [114, 136] on button "M3 Sedan (G80)" at bounding box center [153, 141] width 127 height 17
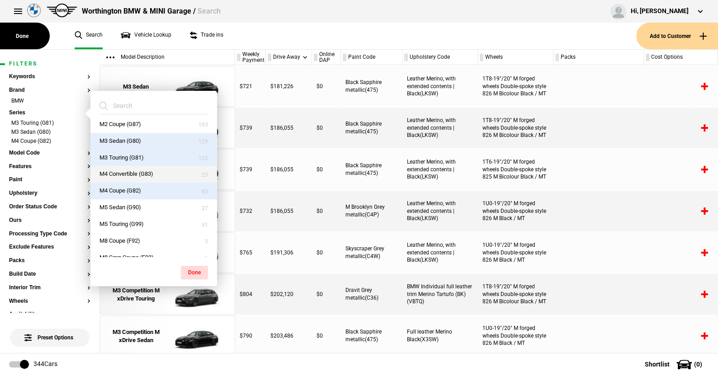
click at [149, 171] on button "M4 Convertible (G83)" at bounding box center [153, 174] width 127 height 17
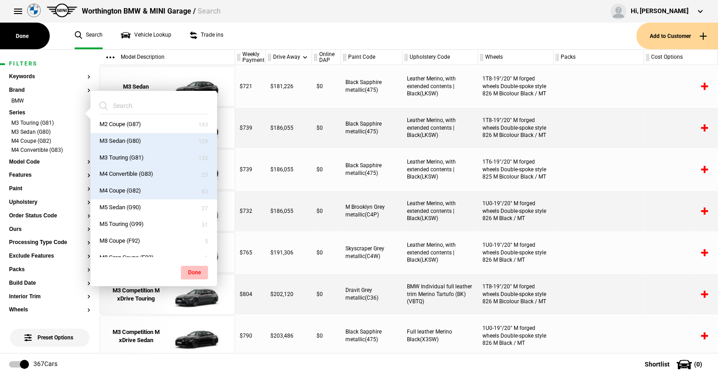
click at [198, 268] on button "Done" at bounding box center [194, 273] width 27 height 14
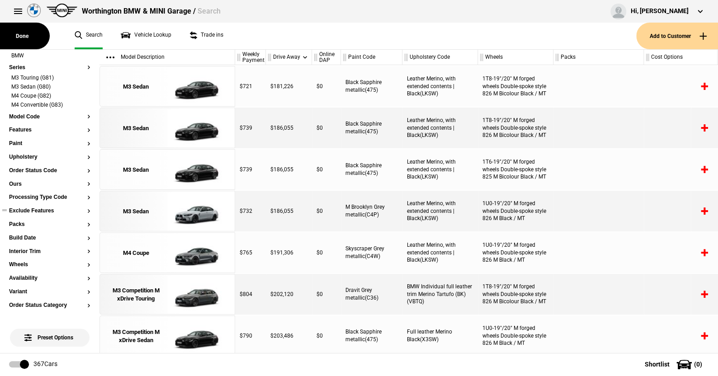
scroll to position [136, 0]
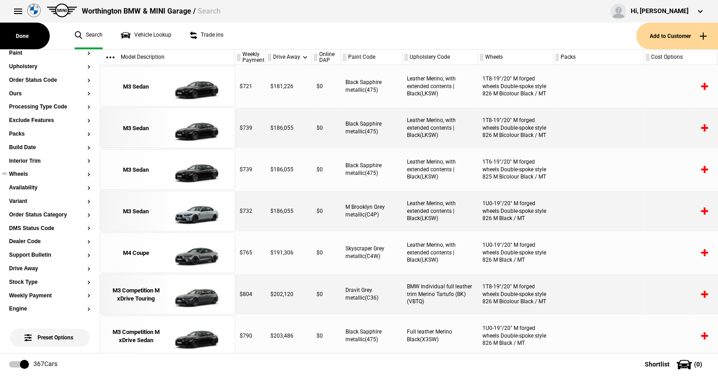
click at [24, 174] on button "Wheels" at bounding box center [49, 174] width 81 height 6
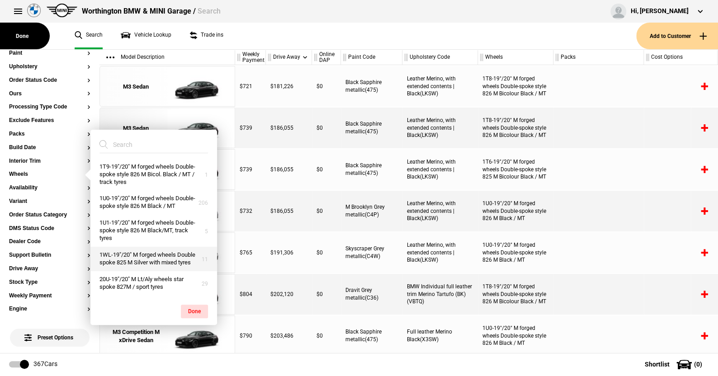
scroll to position [99, 0]
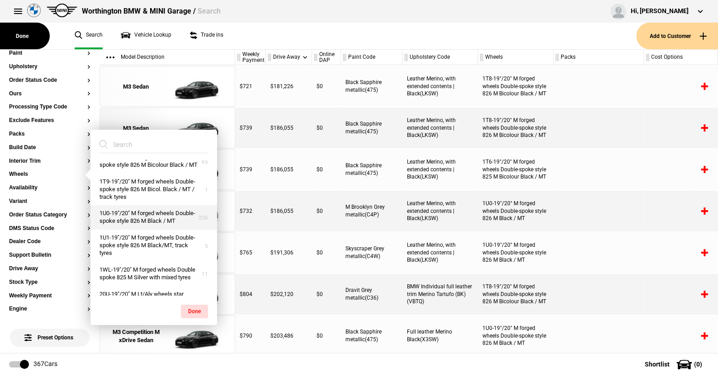
click at [145, 229] on button "1U0-19"/20" M forged wheels Double-spoke style 826 M Black / MT" at bounding box center [153, 217] width 127 height 24
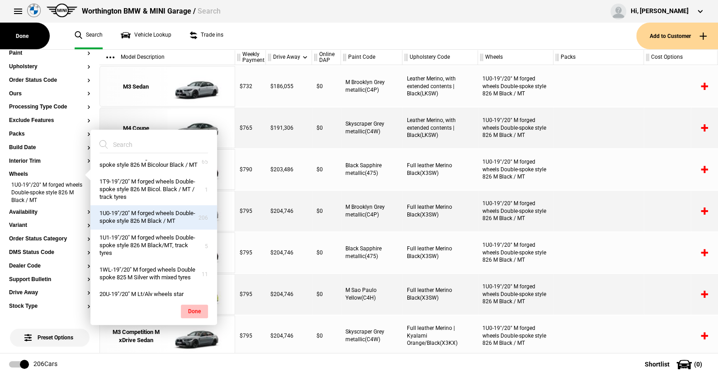
click at [192, 308] on button "Done" at bounding box center [194, 312] width 27 height 14
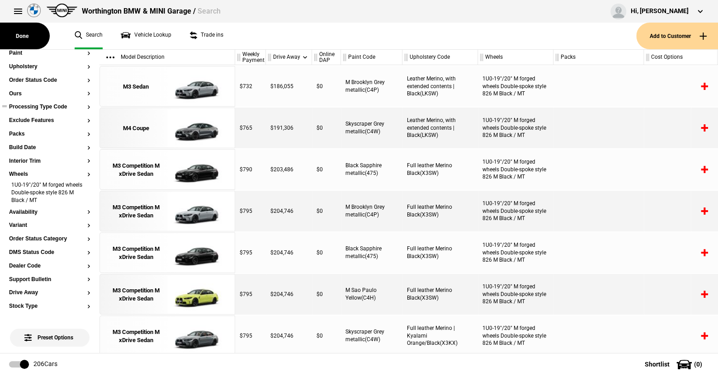
click at [35, 109] on button "Processing Type Code" at bounding box center [49, 107] width 81 height 6
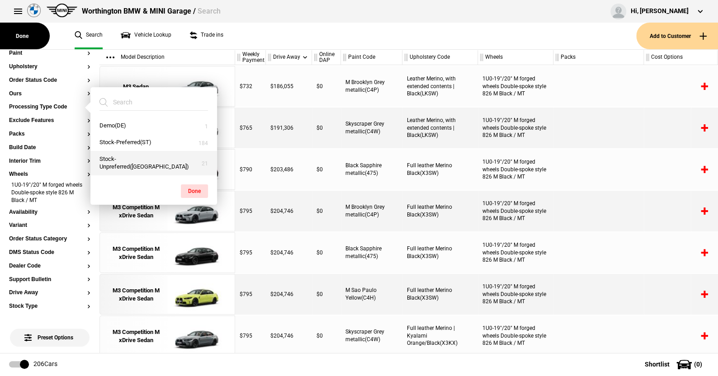
drag, startPoint x: 124, startPoint y: 158, endPoint x: 151, endPoint y: 157, distance: 27.2
click at [123, 158] on button "Stock-Unpreferred(US)" at bounding box center [153, 163] width 127 height 24
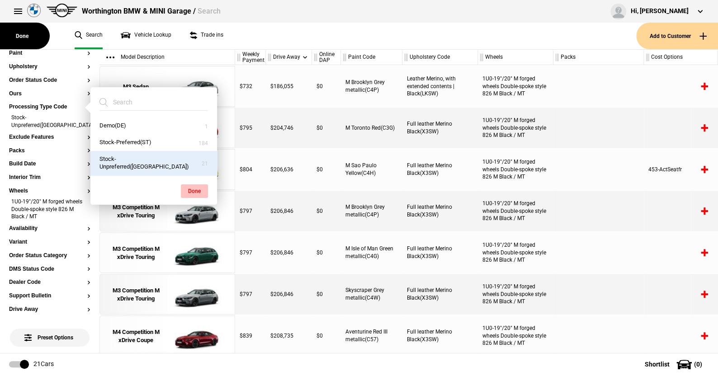
click at [196, 185] on button "Done" at bounding box center [194, 192] width 27 height 14
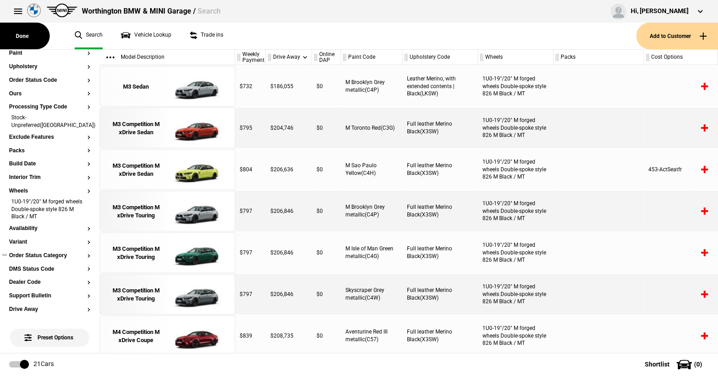
click at [55, 253] on button "Order Status Category" at bounding box center [49, 256] width 81 height 6
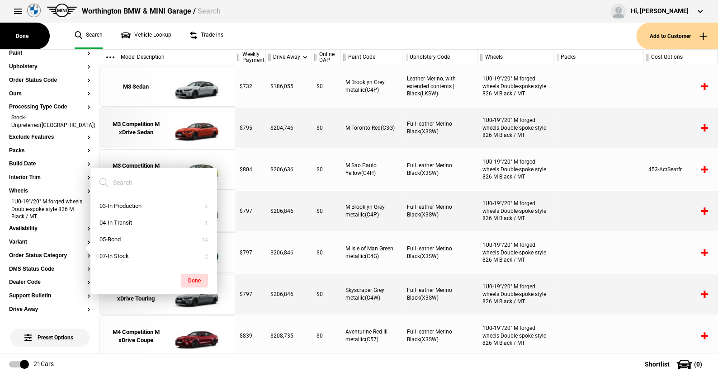
click at [266, 35] on ul "Search Vehicle Lookup Trade ins" at bounding box center [351, 36] width 571 height 27
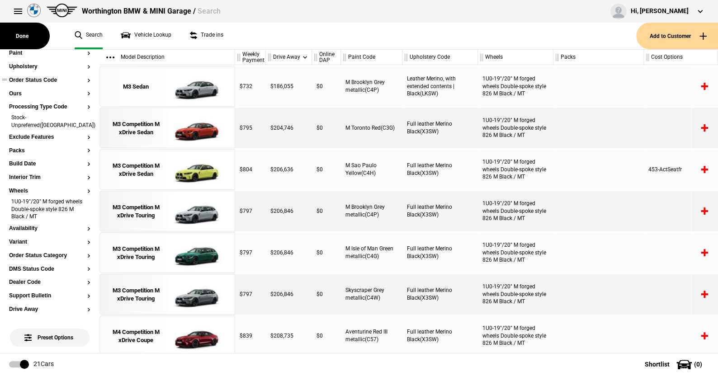
click at [46, 77] on button "Order Status Code" at bounding box center [49, 80] width 81 height 6
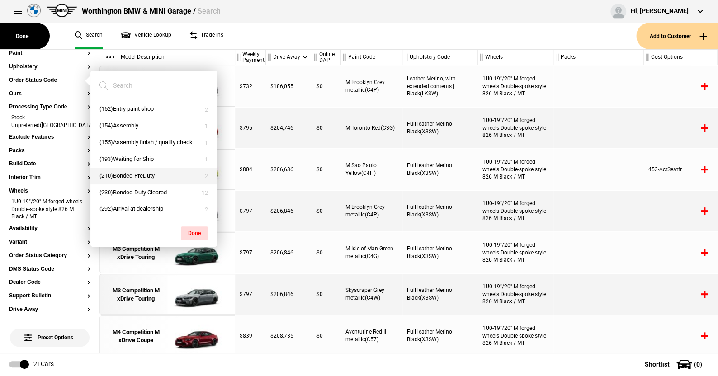
click at [124, 175] on button "(210)Bonded-PreDuty" at bounding box center [153, 176] width 127 height 17
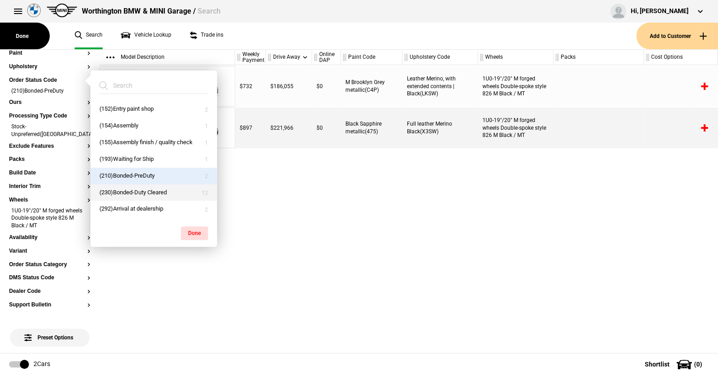
click at [126, 188] on button "(230)Bonded-Duty Cleared" at bounding box center [153, 193] width 127 height 17
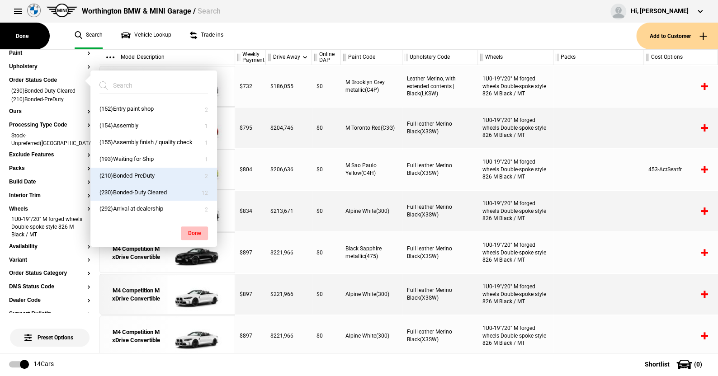
click at [191, 229] on button "Done" at bounding box center [194, 234] width 27 height 14
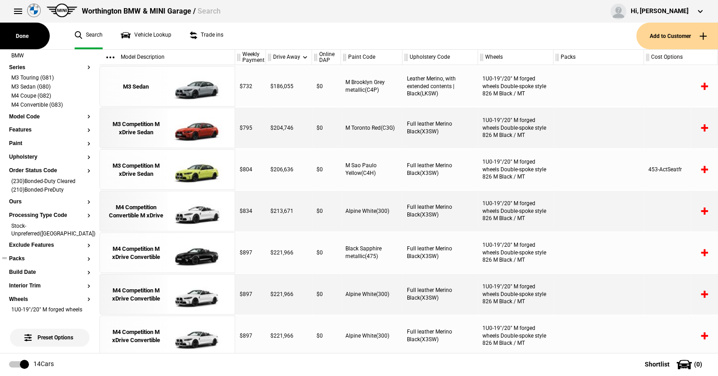
scroll to position [0, 0]
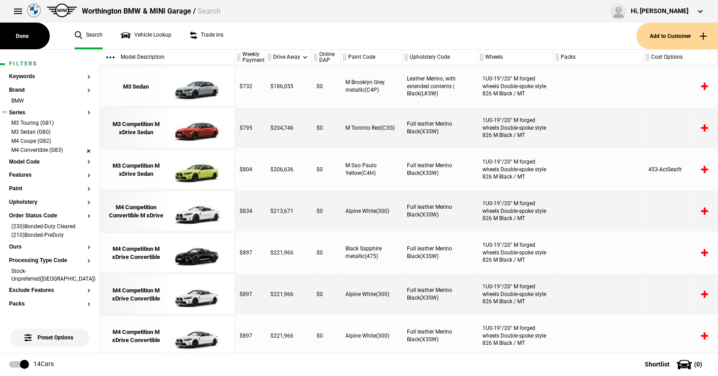
click at [81, 148] on li "M4 Convertible (G83)" at bounding box center [49, 151] width 81 height 9
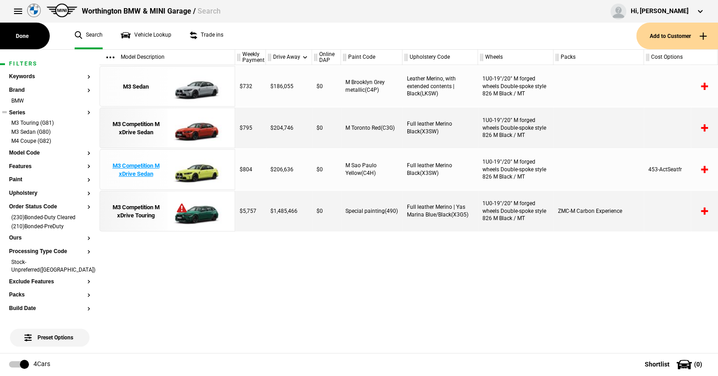
click at [199, 167] on img at bounding box center [198, 170] width 63 height 41
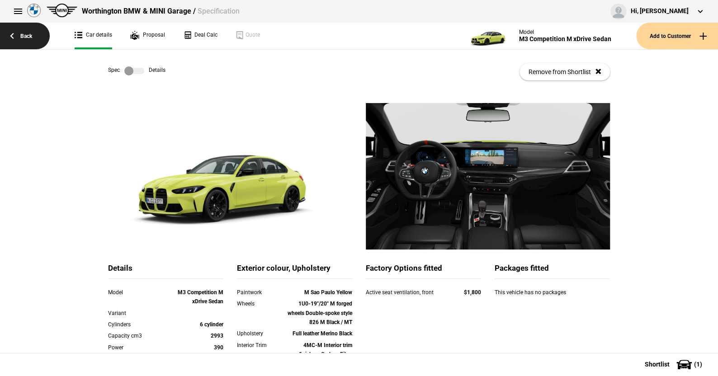
click at [24, 31] on link "Back" at bounding box center [25, 36] width 50 height 27
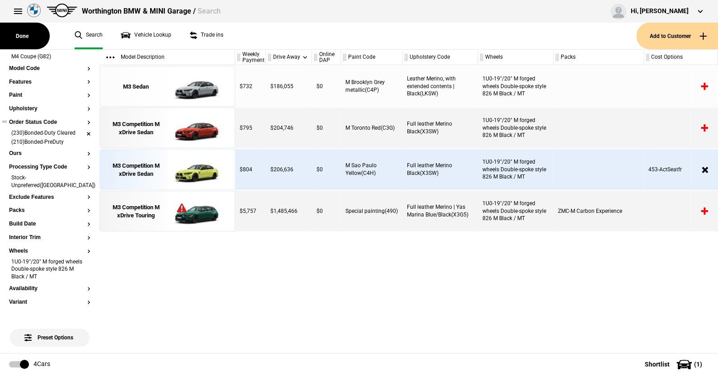
scroll to position [90, 0]
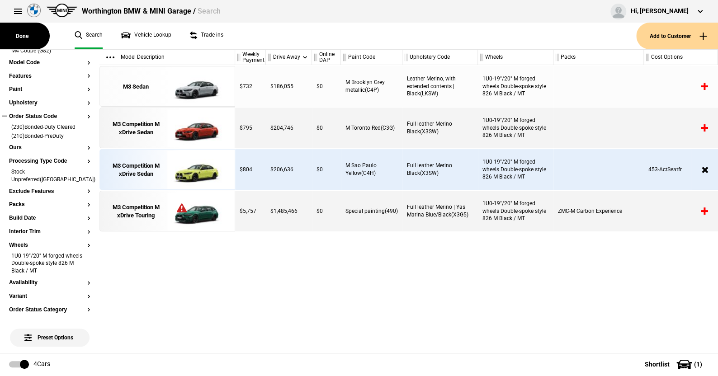
click at [38, 114] on button "Order Status Code" at bounding box center [49, 117] width 81 height 6
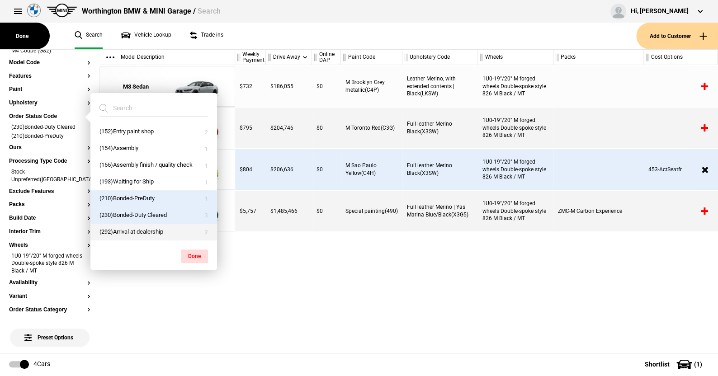
click at [123, 227] on button "(292)Arrival at dealership" at bounding box center [153, 232] width 127 height 17
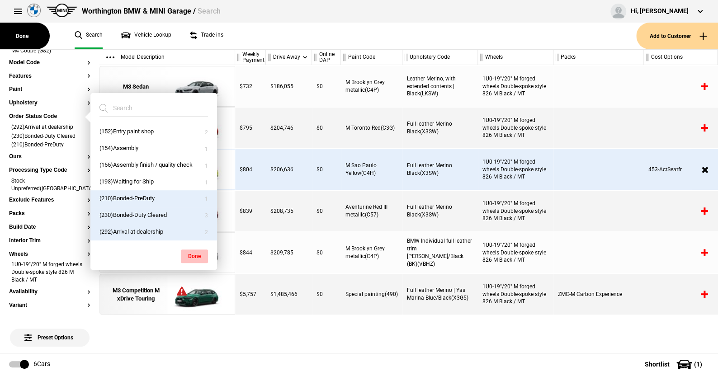
click at [193, 251] on button "Done" at bounding box center [194, 257] width 27 height 14
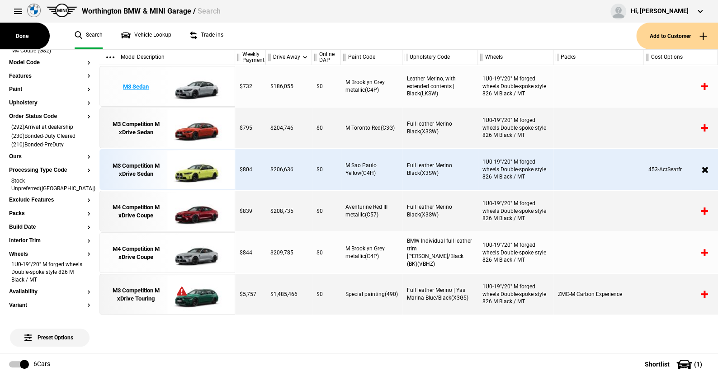
click at [200, 90] on img at bounding box center [198, 86] width 63 height 41
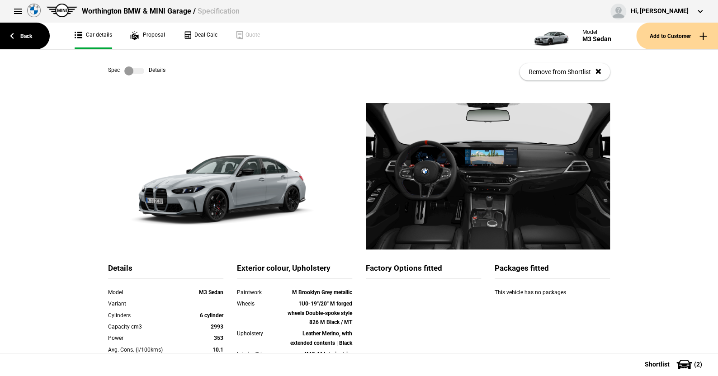
click at [138, 69] on label at bounding box center [134, 70] width 20 height 9
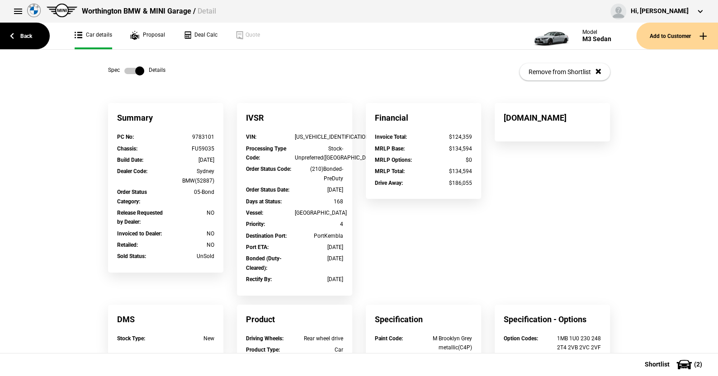
click at [124, 67] on label at bounding box center [134, 70] width 20 height 9
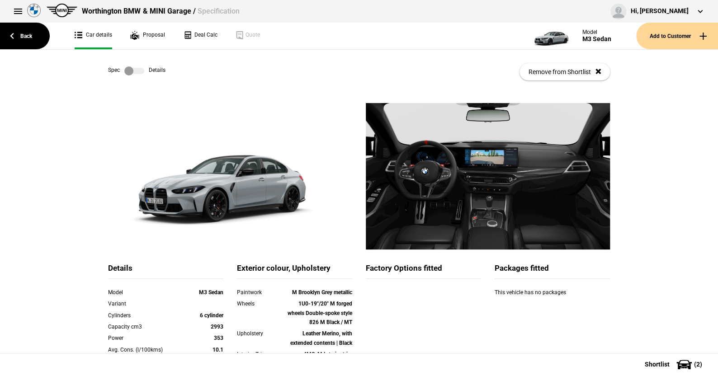
click at [138, 74] on label at bounding box center [134, 70] width 20 height 9
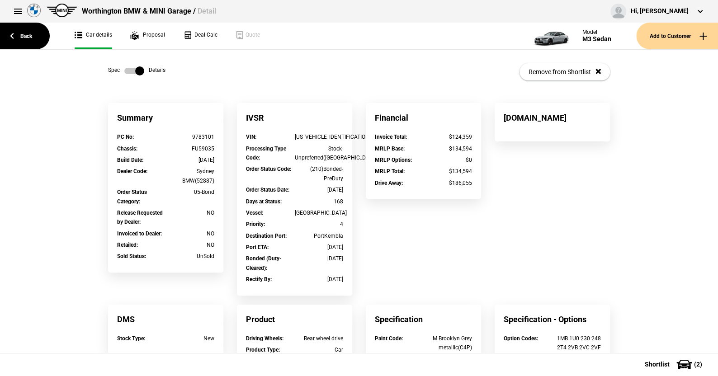
click at [124, 71] on label at bounding box center [134, 70] width 20 height 9
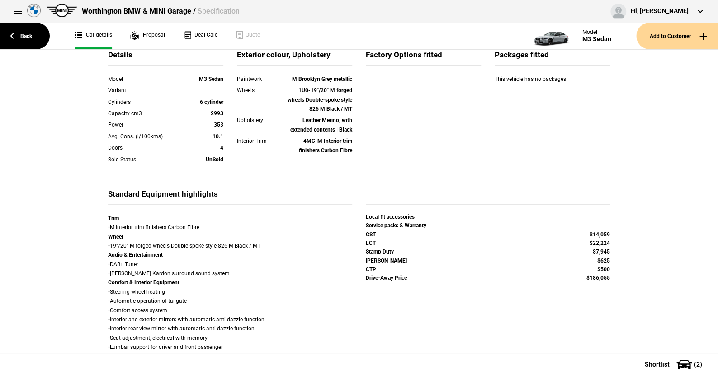
scroll to position [271, 0]
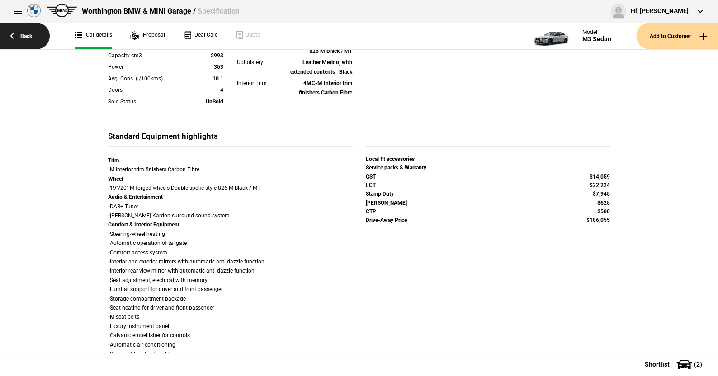
click at [28, 35] on link "Back" at bounding box center [25, 36] width 50 height 27
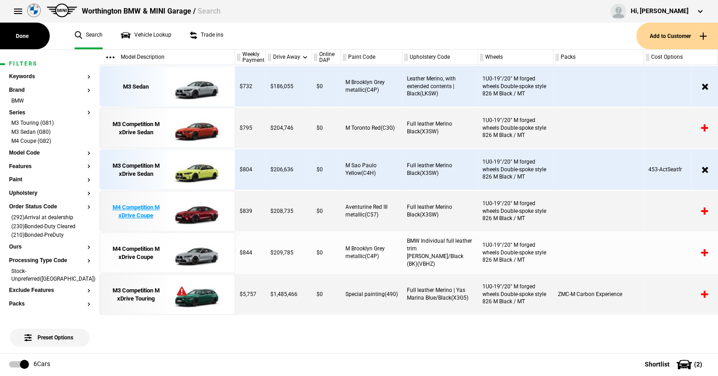
click at [196, 212] on img at bounding box center [198, 211] width 63 height 41
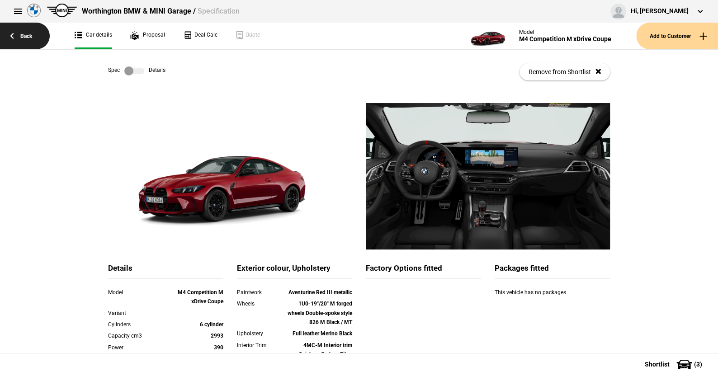
click at [28, 33] on link "Back" at bounding box center [25, 36] width 50 height 27
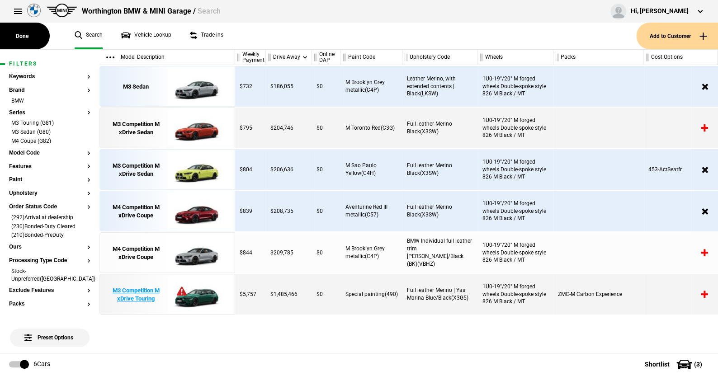
click at [195, 296] on img at bounding box center [198, 295] width 63 height 41
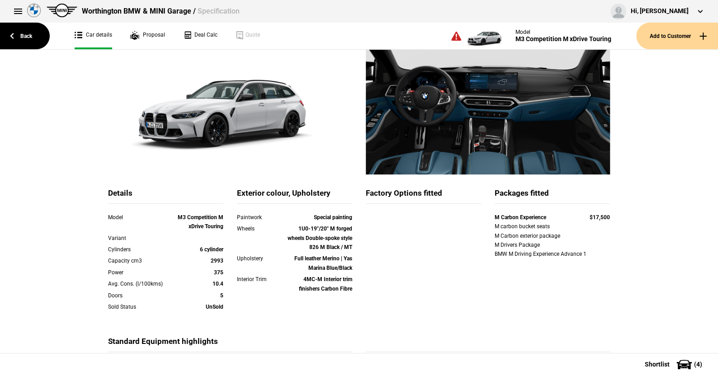
scroll to position [136, 0]
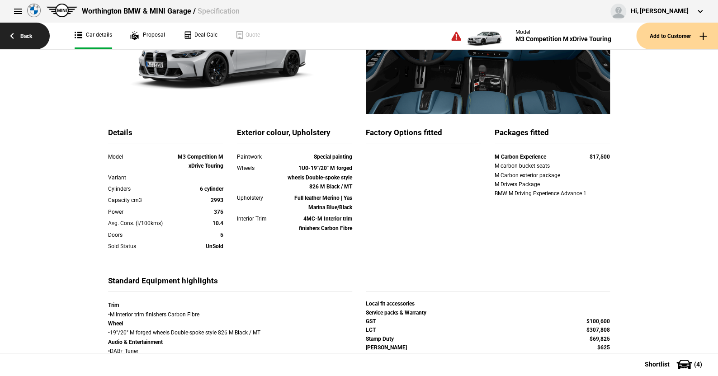
click at [22, 35] on link "Back" at bounding box center [25, 36] width 50 height 27
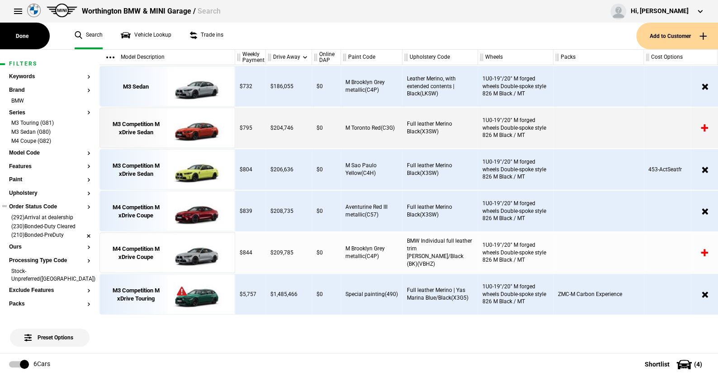
click at [83, 235] on li "(210)Bonded-PreDuty" at bounding box center [49, 236] width 81 height 9
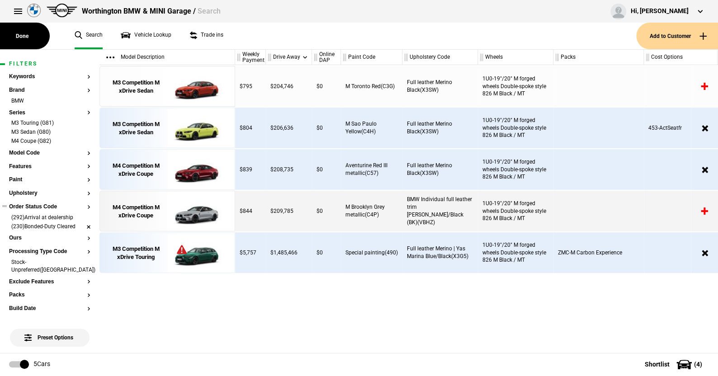
click at [83, 226] on li "(230)Bonded-Duty Cleared" at bounding box center [49, 227] width 81 height 9
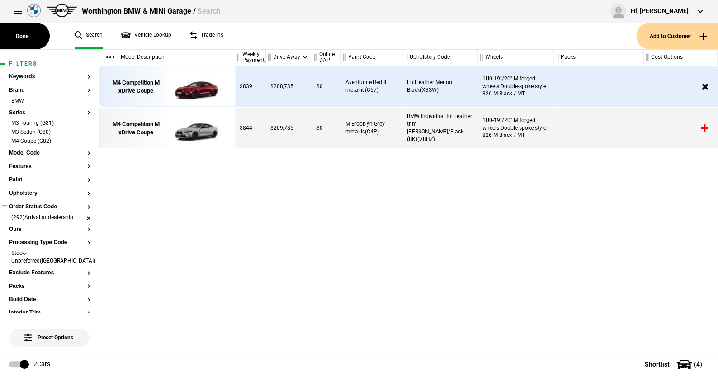
click at [81, 218] on li "(292)Arrival at dealership" at bounding box center [49, 218] width 81 height 9
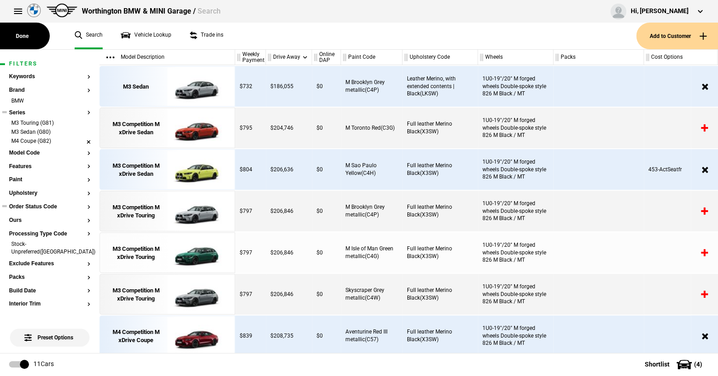
click at [82, 138] on li "M4 Coupe (G82)" at bounding box center [49, 142] width 81 height 9
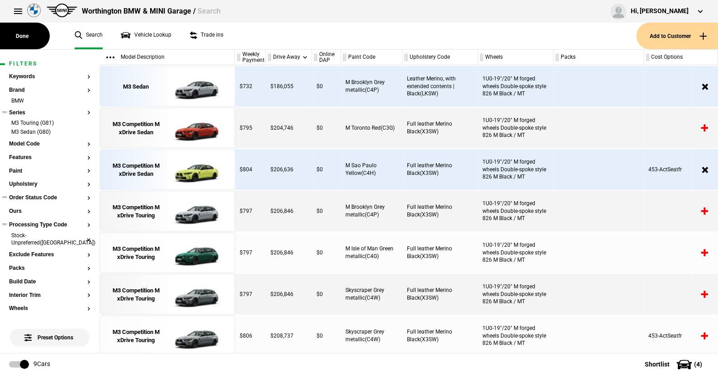
click at [80, 234] on li "Stock-Unpreferred(US)" at bounding box center [49, 240] width 81 height 17
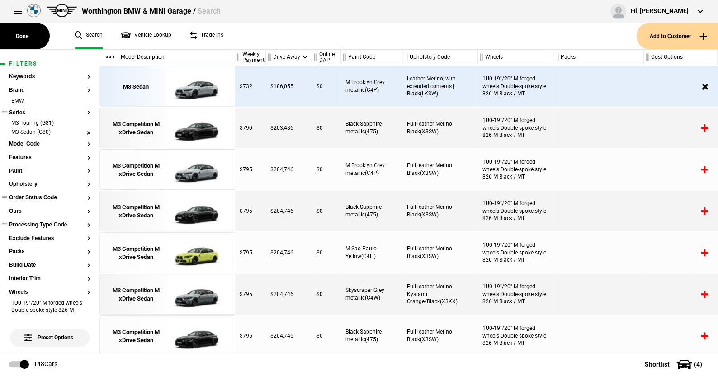
click at [80, 133] on li "M3 Sedan (G80)" at bounding box center [49, 132] width 81 height 9
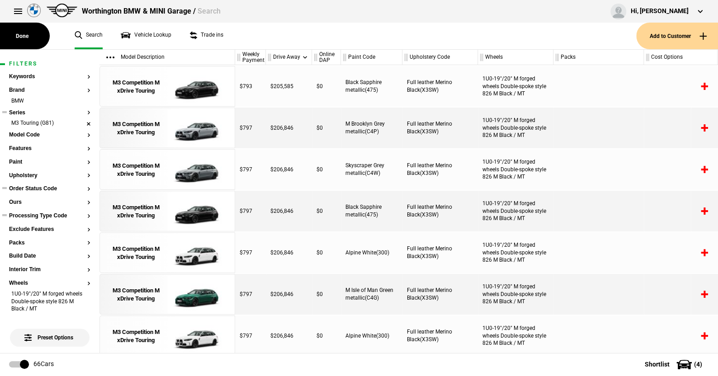
click at [80, 122] on li "M3 Touring (G81)" at bounding box center [49, 123] width 81 height 9
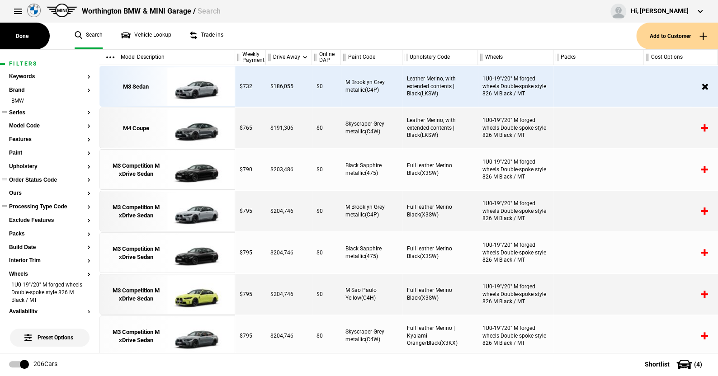
click at [18, 113] on button "Series" at bounding box center [49, 113] width 81 height 6
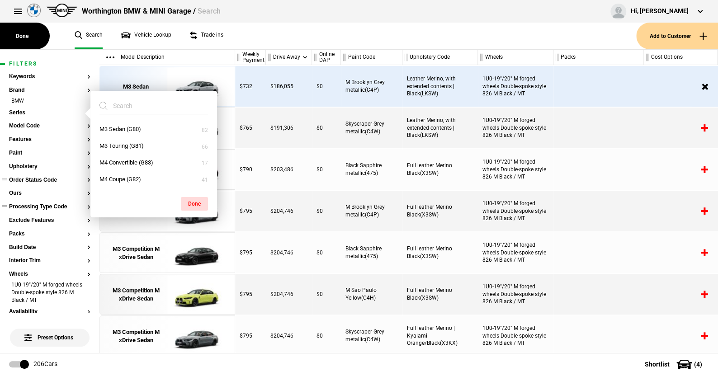
click at [261, 40] on ul "Search Vehicle Lookup Trade ins" at bounding box center [351, 36] width 571 height 27
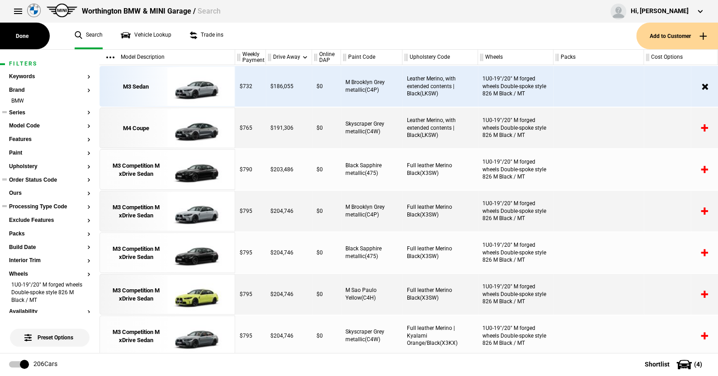
click at [17, 111] on button "Series" at bounding box center [49, 113] width 81 height 6
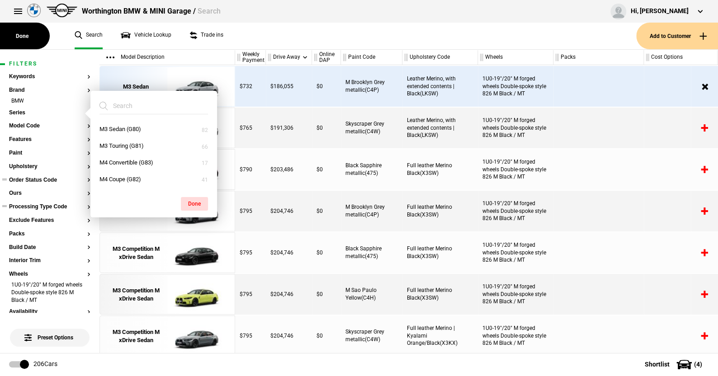
click at [245, 25] on ul "Search Vehicle Lookup Trade ins" at bounding box center [351, 36] width 571 height 27
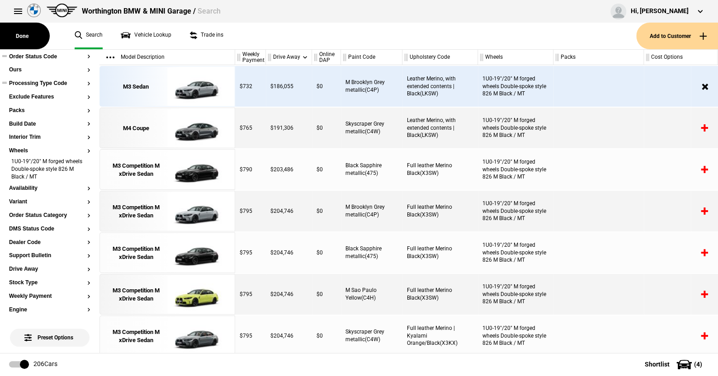
scroll to position [136, 0]
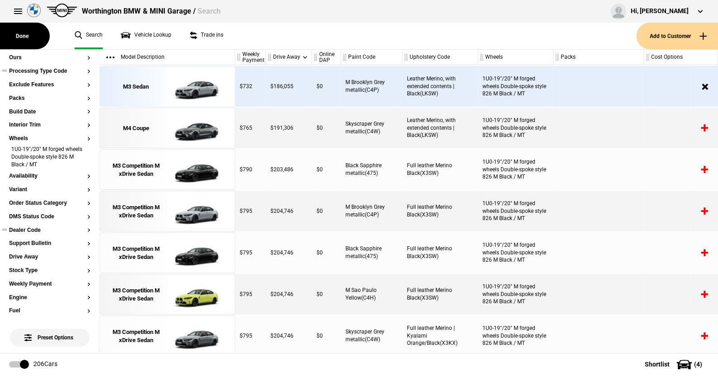
click at [31, 228] on button "Dealer Code" at bounding box center [49, 231] width 81 height 6
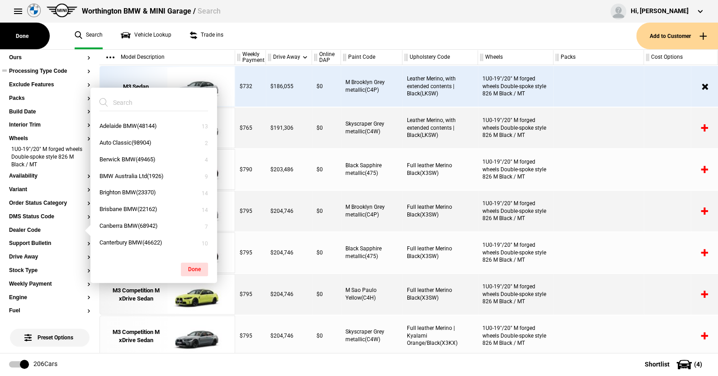
click at [262, 39] on ul "Search Vehicle Lookup Trade ins" at bounding box center [351, 36] width 571 height 27
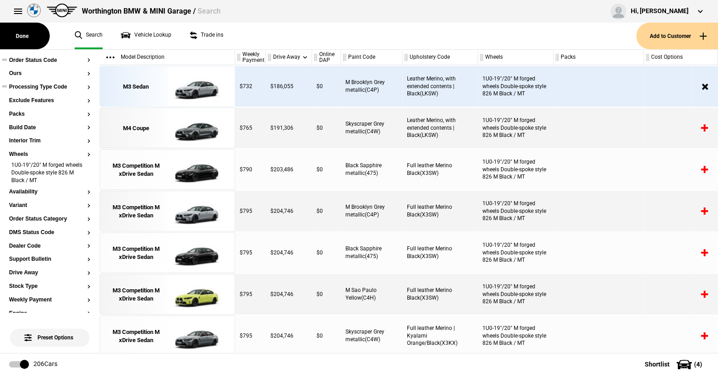
scroll to position [0, 0]
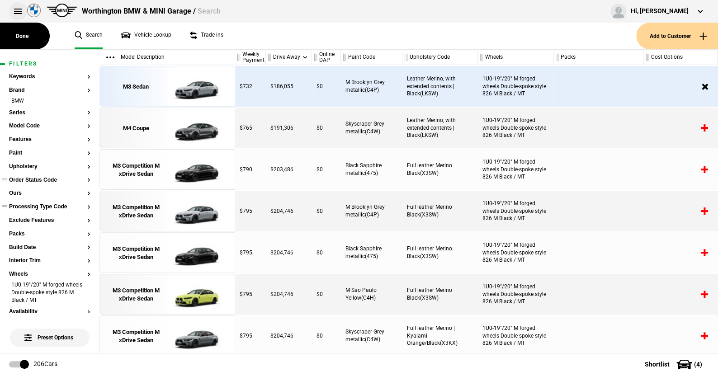
click at [15, 8] on button at bounding box center [18, 11] width 18 height 18
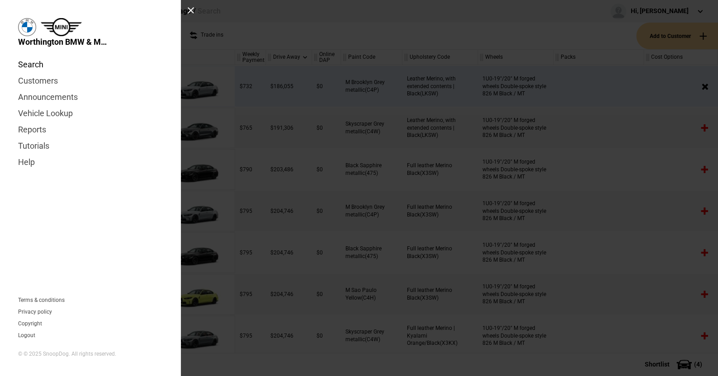
click at [36, 62] on link "Search" at bounding box center [90, 65] width 145 height 16
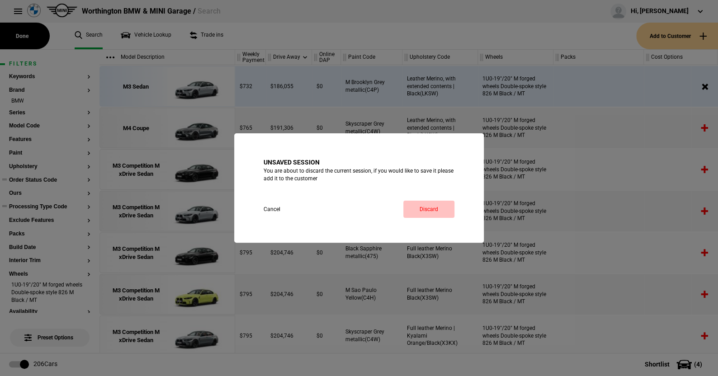
click at [417, 207] on link "Discard" at bounding box center [428, 209] width 51 height 17
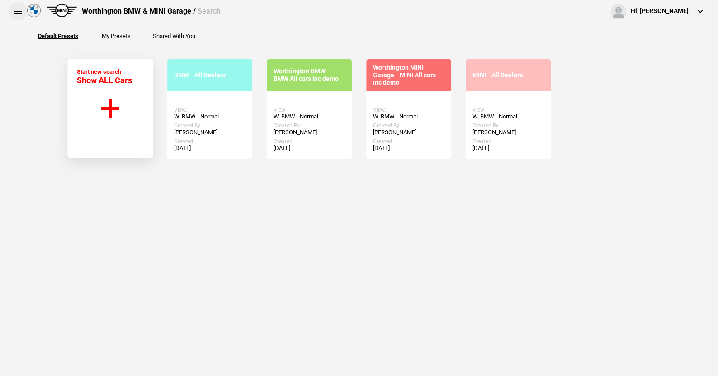
click at [21, 10] on button at bounding box center [18, 11] width 18 height 18
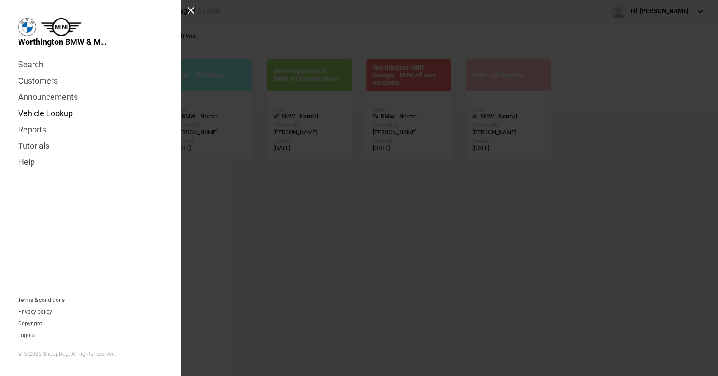
click at [61, 112] on link "Vehicle Lookup" at bounding box center [90, 113] width 145 height 16
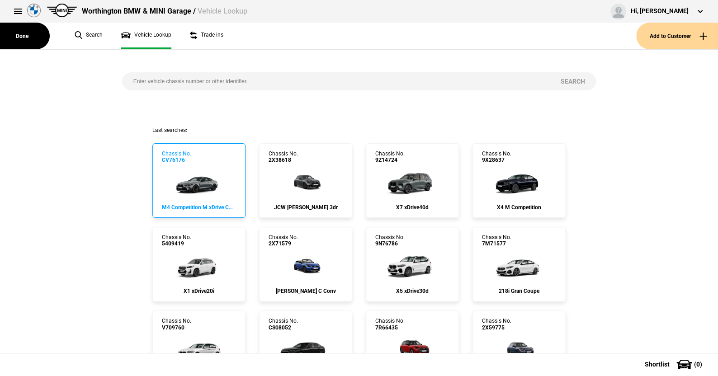
click at [197, 185] on img at bounding box center [199, 182] width 60 height 36
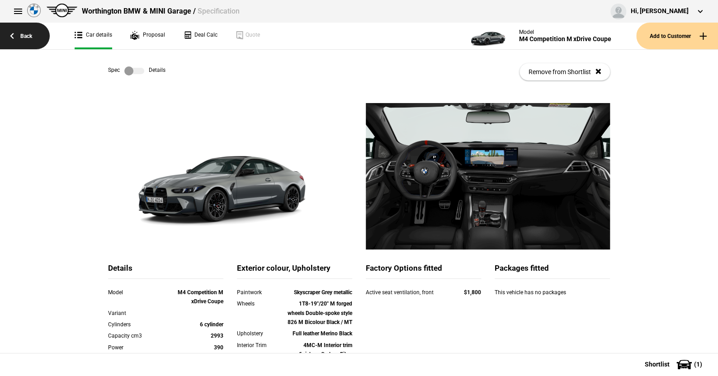
click at [28, 33] on link "Back" at bounding box center [25, 36] width 50 height 27
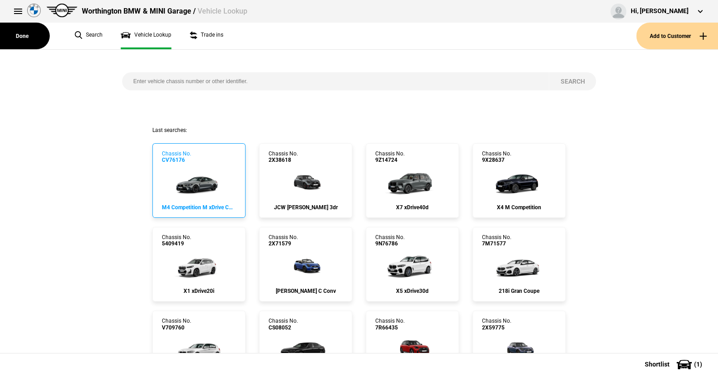
click at [195, 181] on img at bounding box center [199, 182] width 60 height 36
